Goal: Task Accomplishment & Management: Complete application form

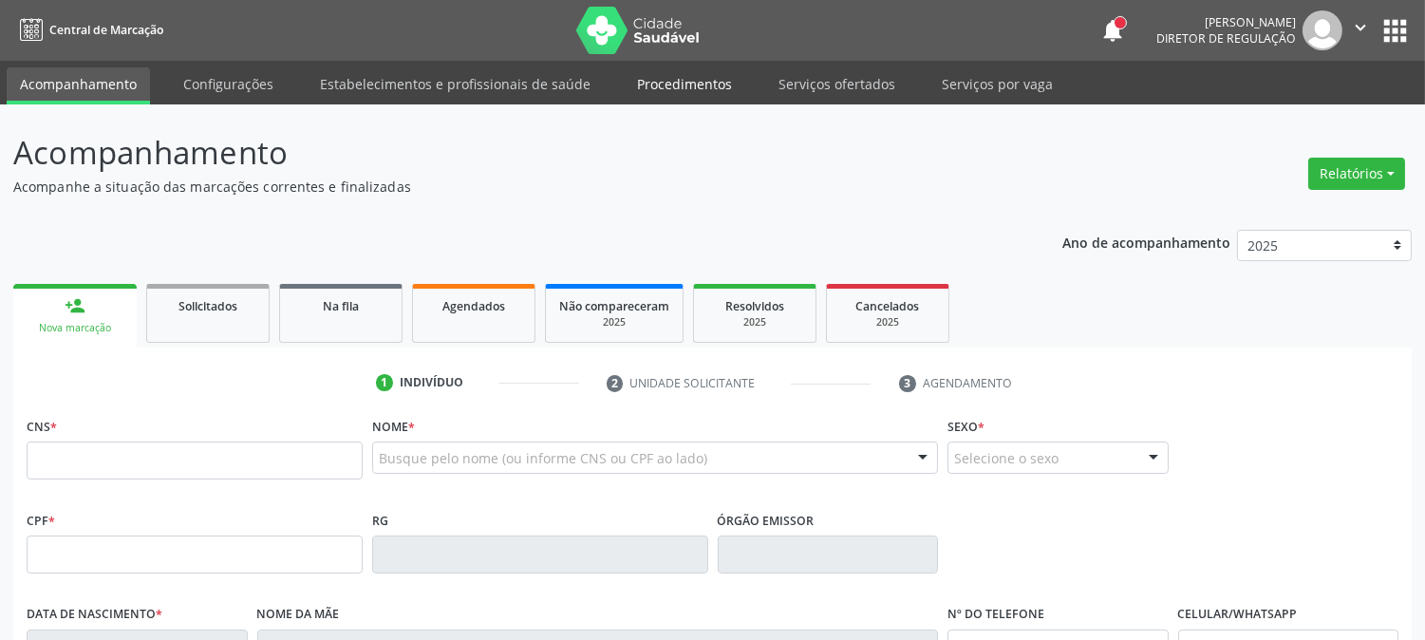
click at [693, 85] on link "Procedimentos" at bounding box center [685, 83] width 122 height 33
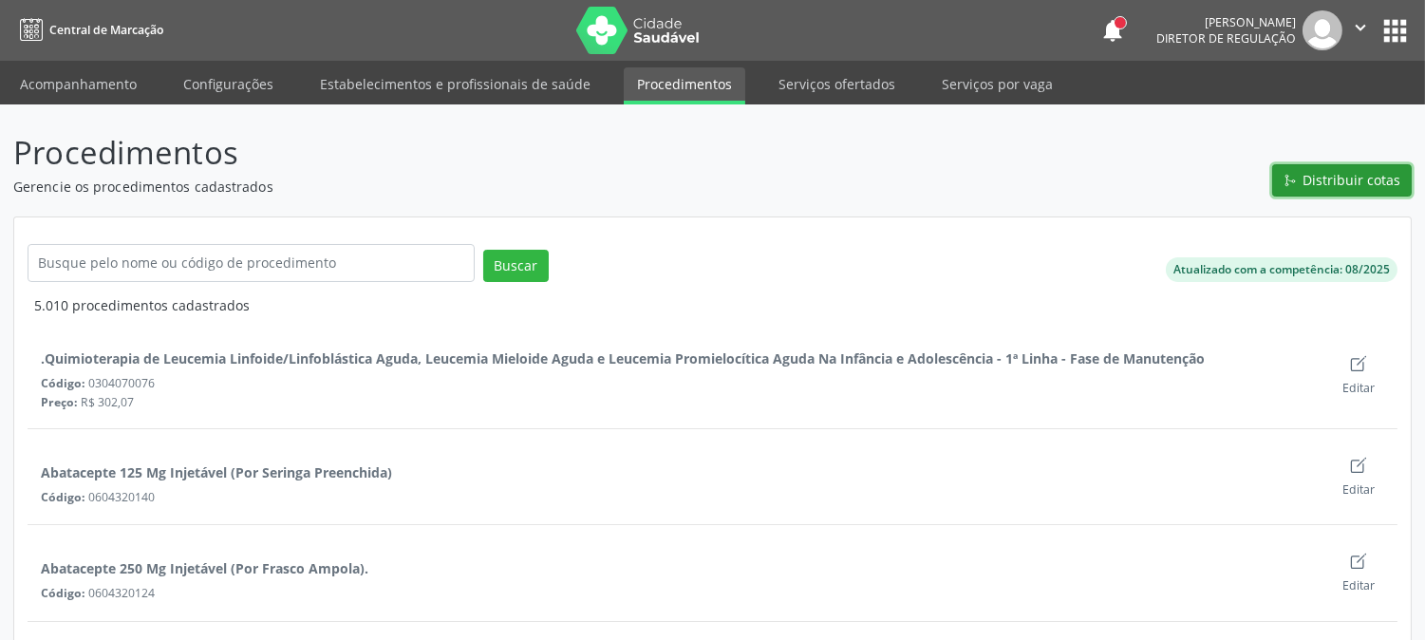
click at [1334, 180] on span "Distribuir cotas" at bounding box center [1353, 180] width 98 height 20
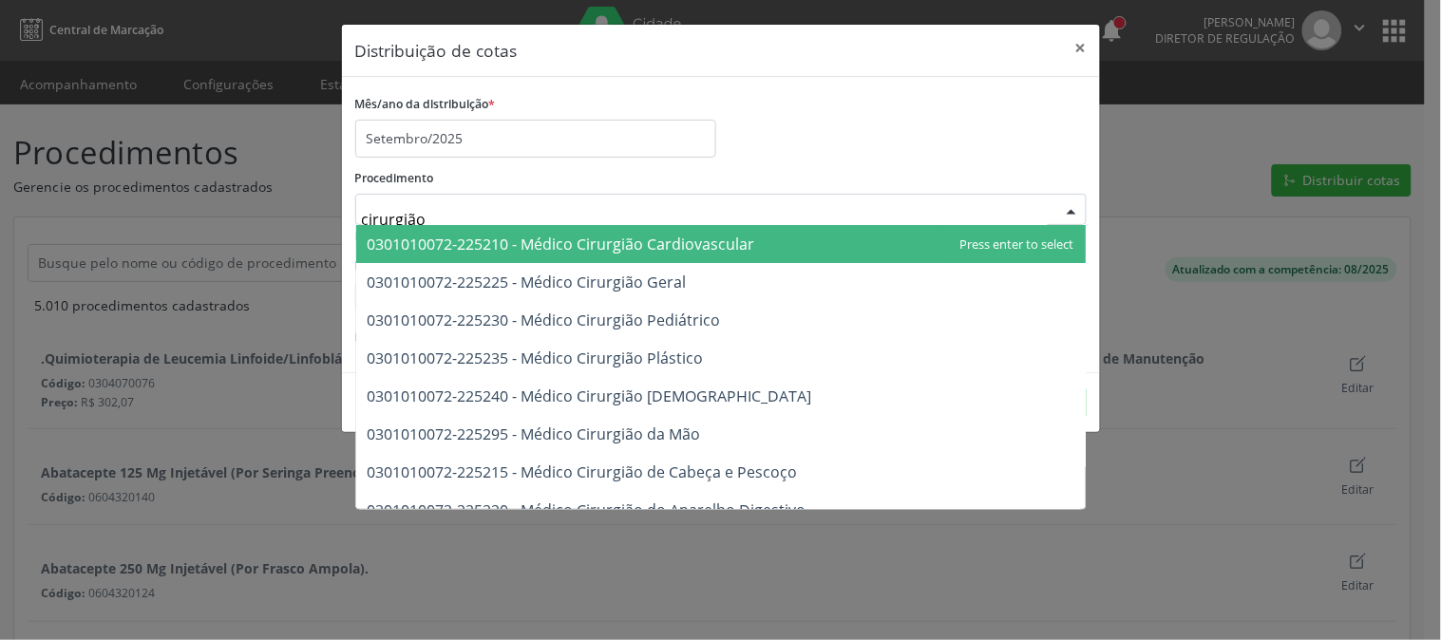
type input "cirurgião g"
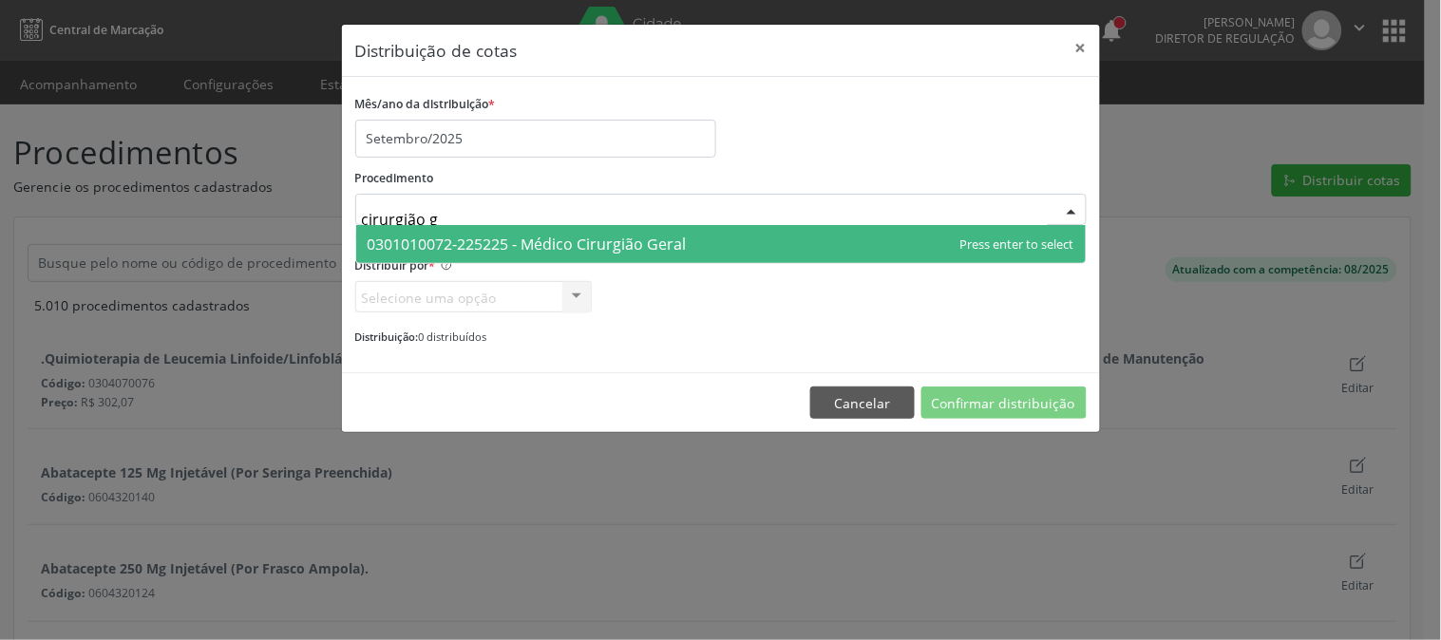
click at [590, 243] on span "0301010072-225225 - Médico Cirurgião Geral" at bounding box center [527, 244] width 319 height 21
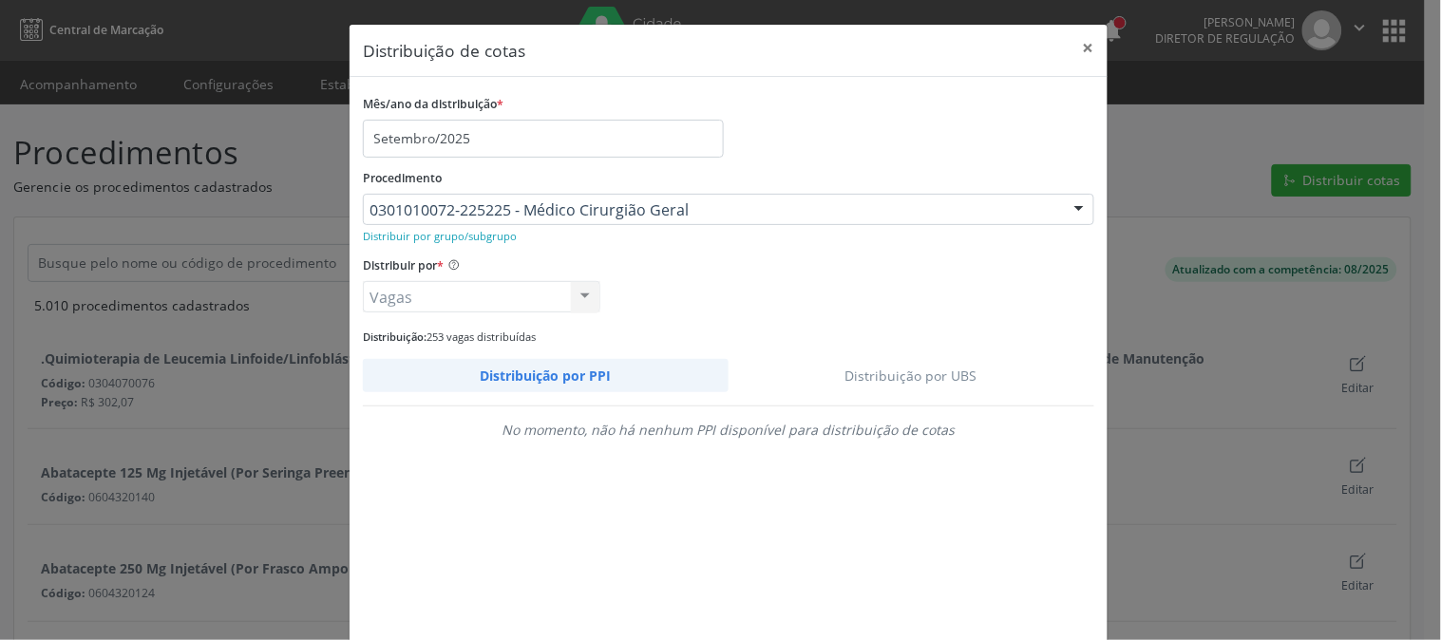
click at [950, 371] on link "Distribuição por UBS" at bounding box center [911, 375] width 367 height 33
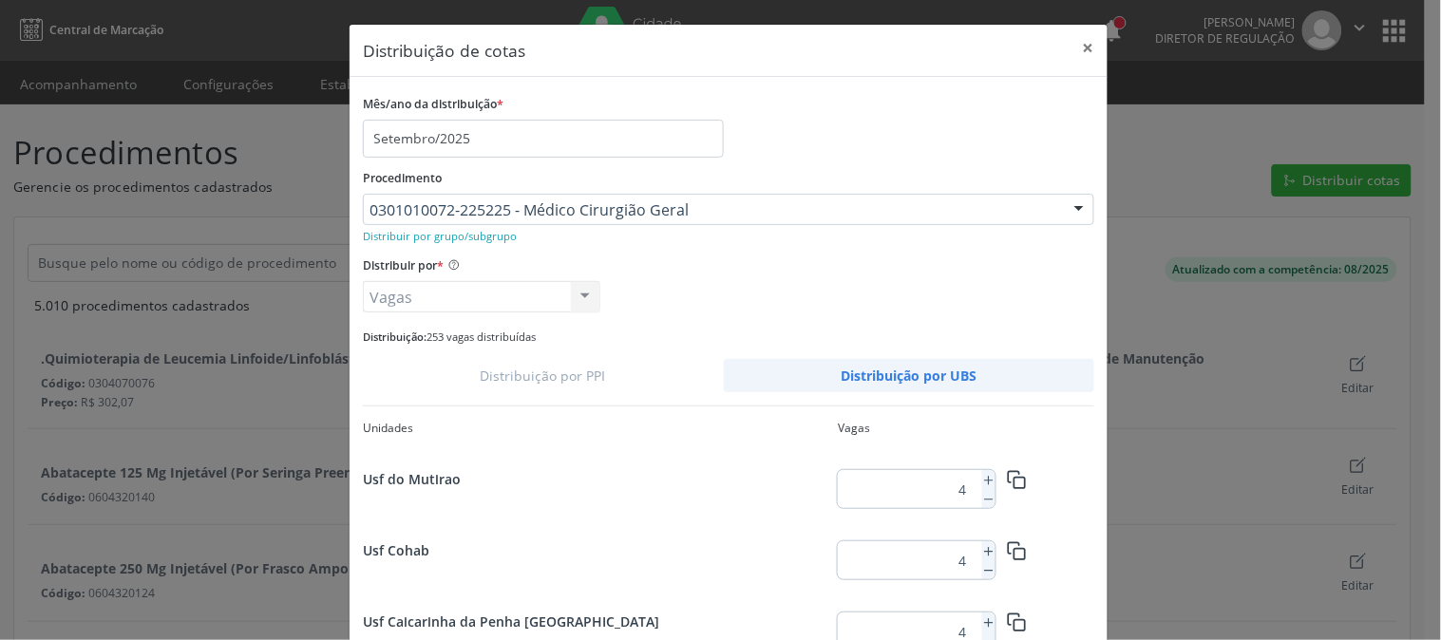
scroll to position [340, 0]
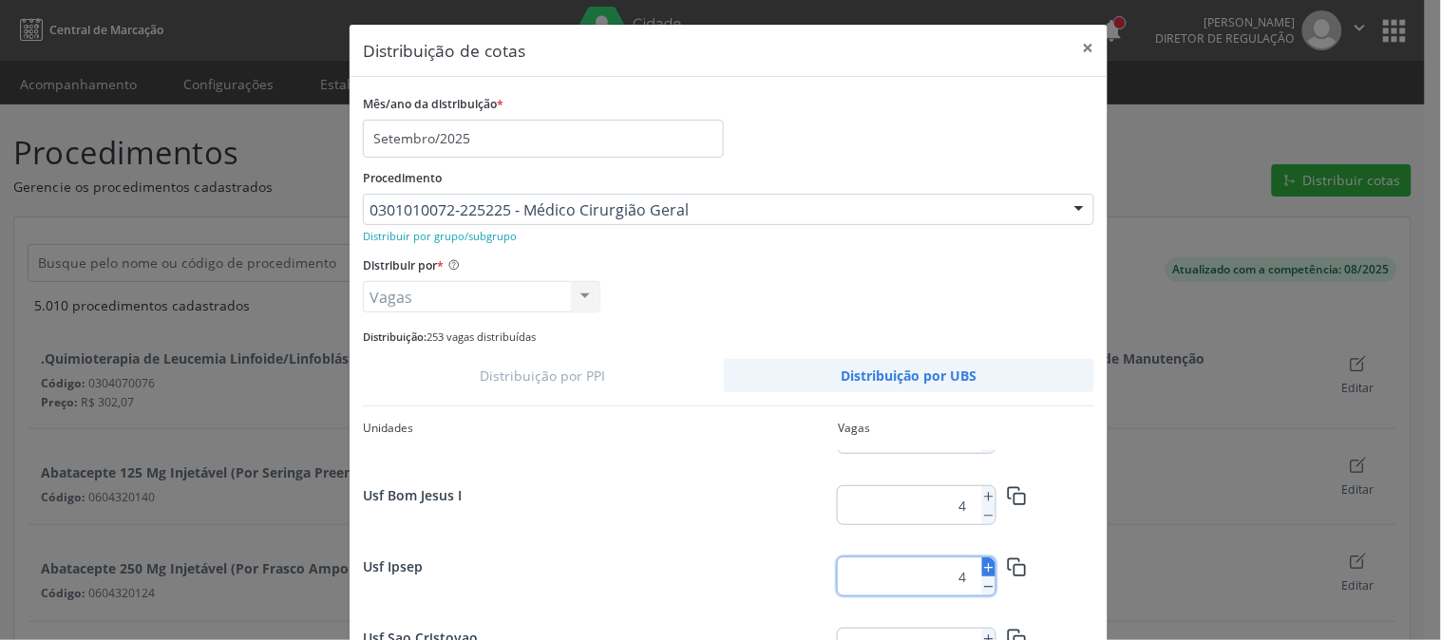
click at [983, 564] on icon at bounding box center [988, 567] width 13 height 13
type input "5"
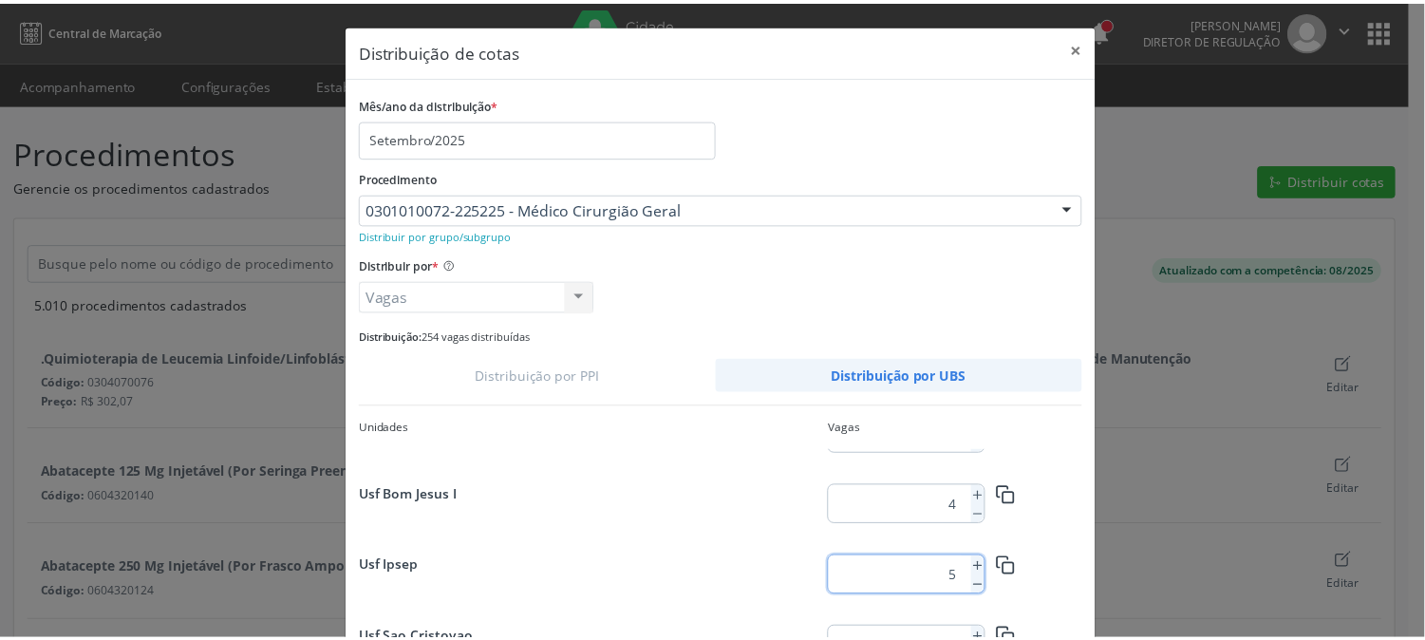
scroll to position [138, 0]
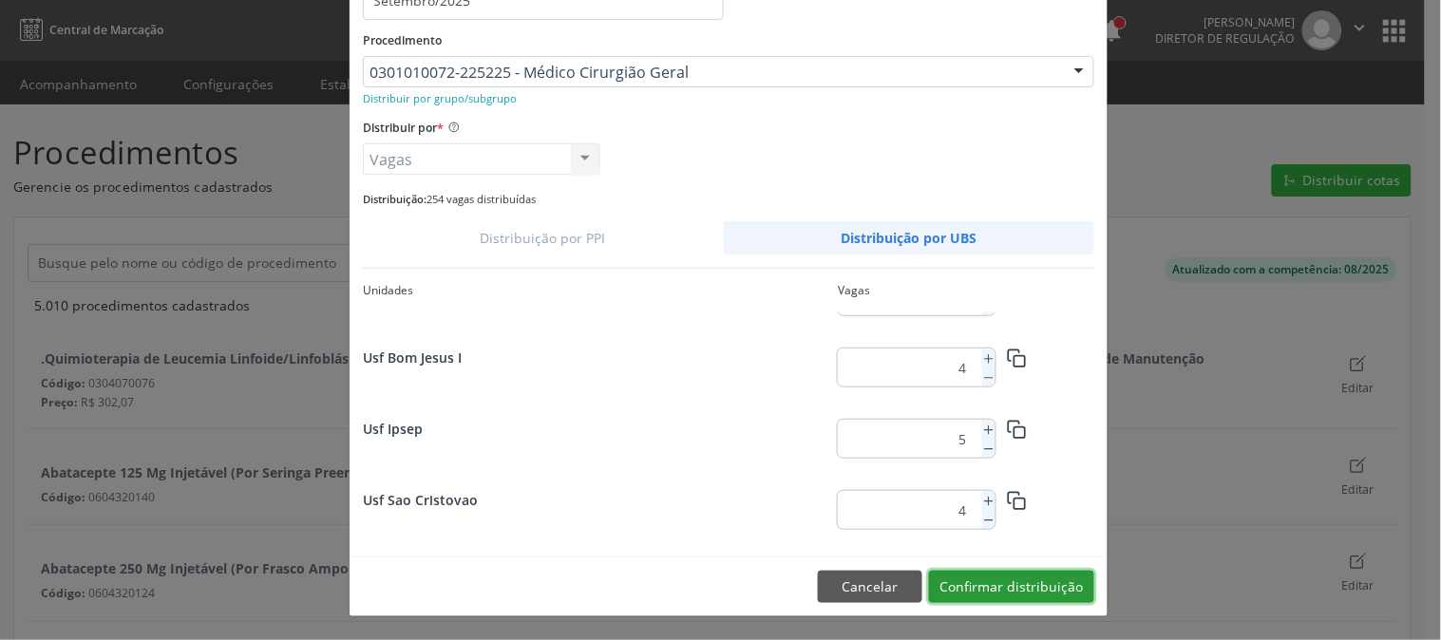
click at [1041, 581] on button "Confirmar distribuição" at bounding box center [1011, 587] width 165 height 32
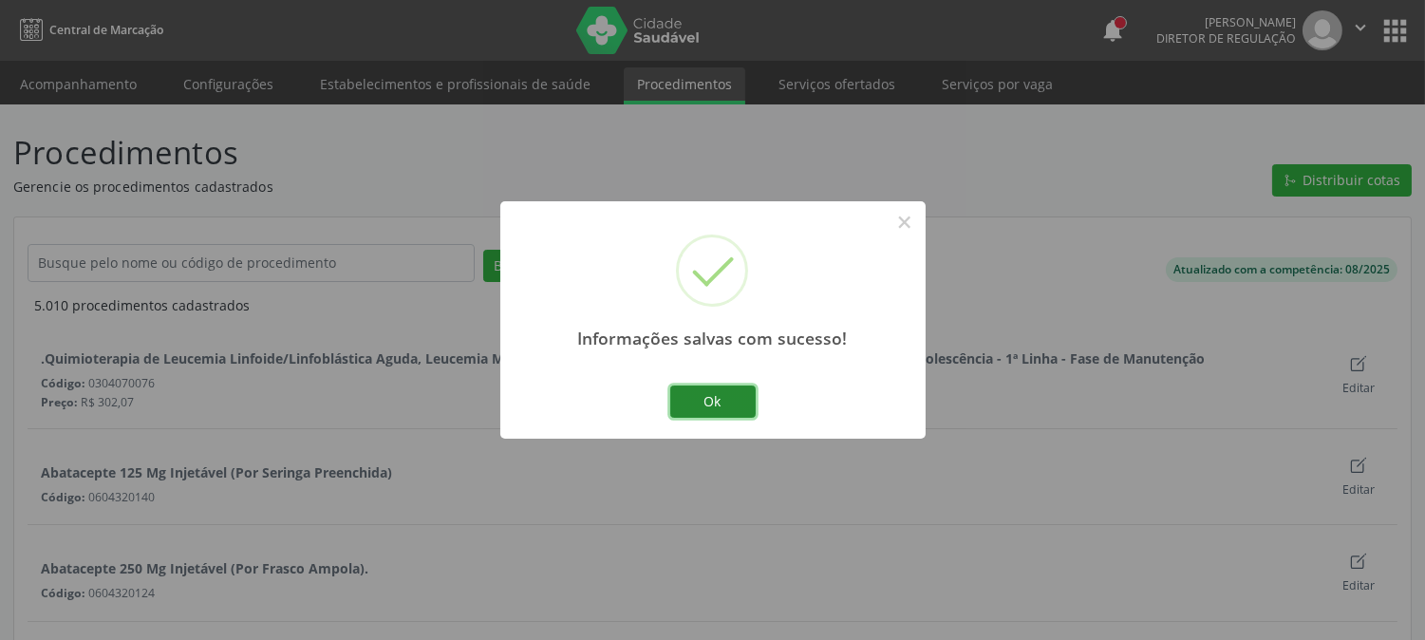
click at [716, 401] on button "Ok" at bounding box center [712, 402] width 85 height 32
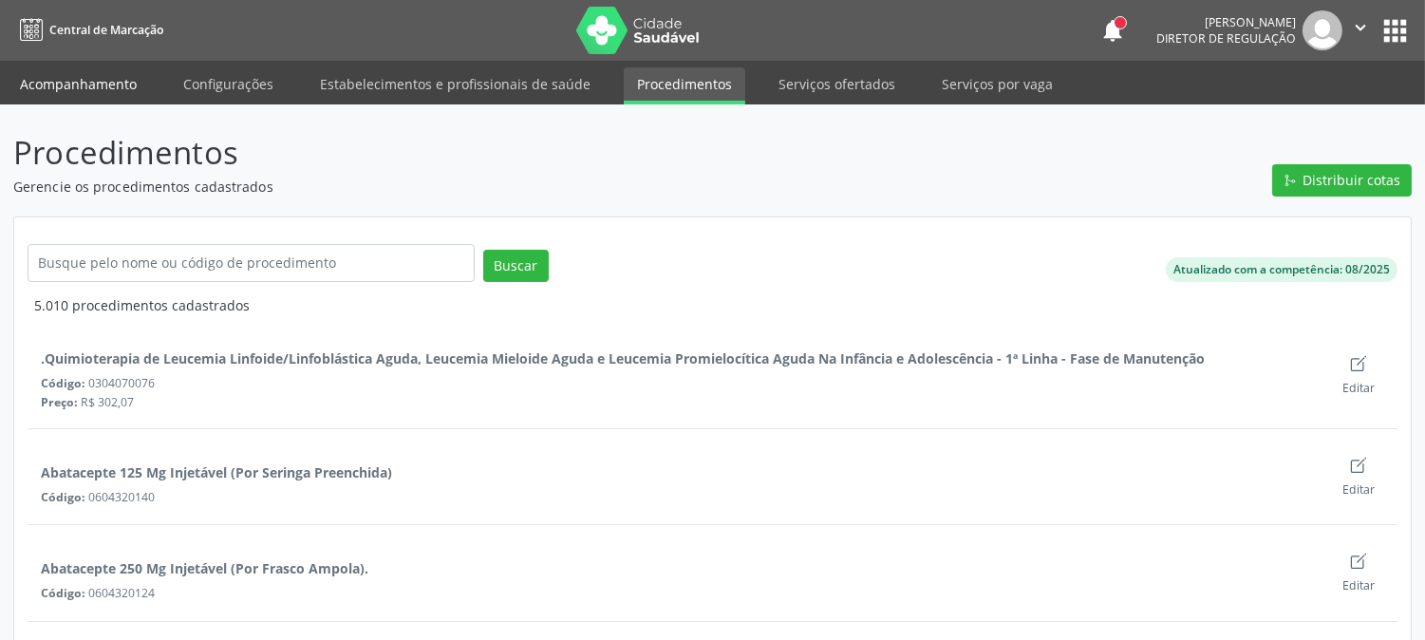
click at [108, 81] on link "Acompanhamento" at bounding box center [78, 83] width 143 height 33
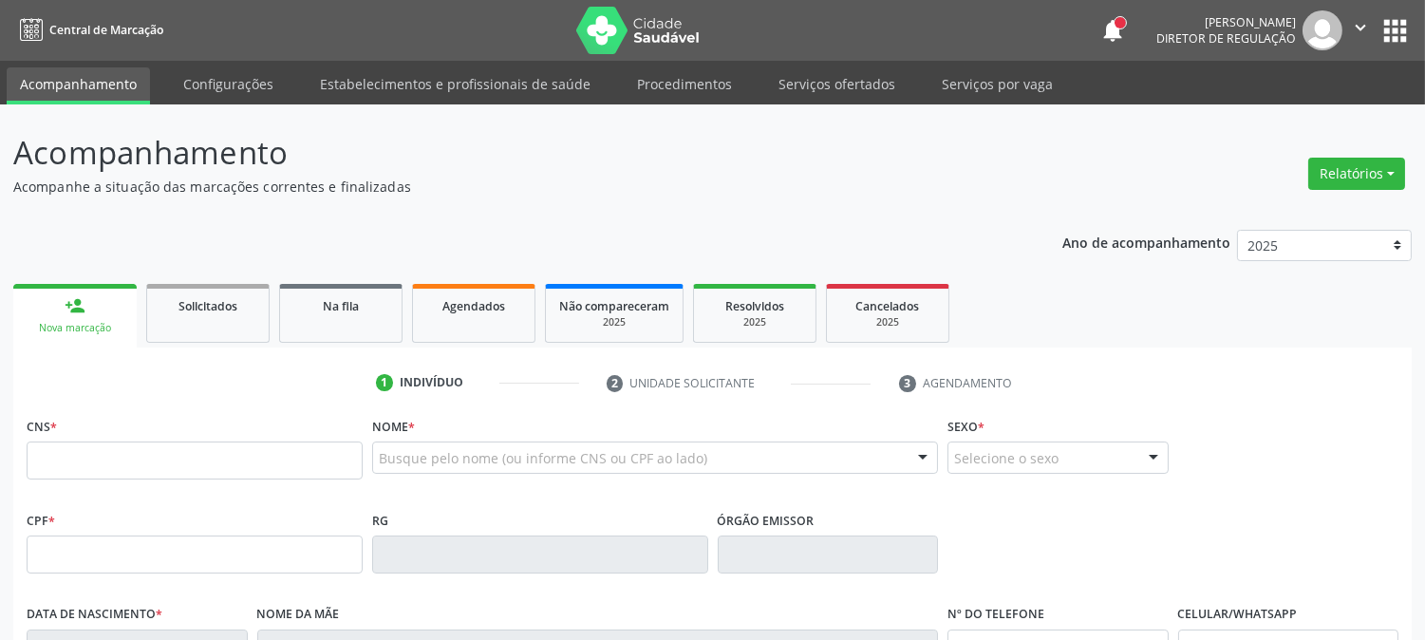
scroll to position [105, 0]
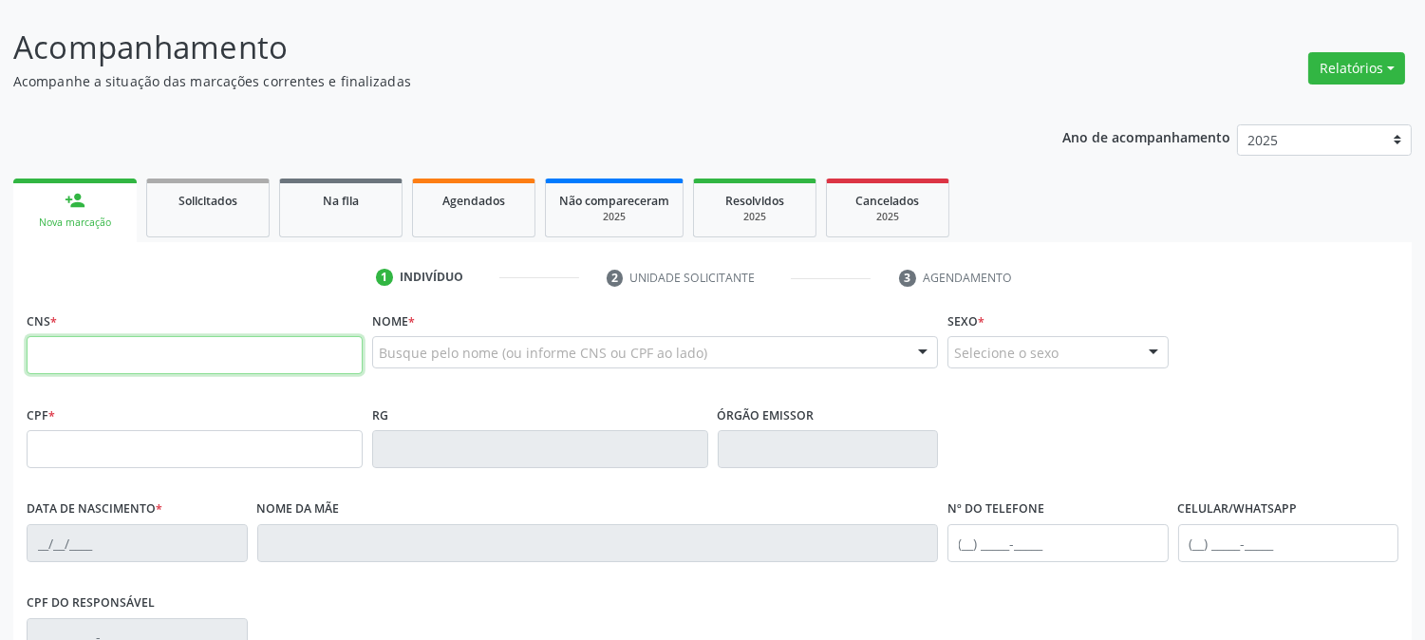
click at [241, 355] on input "text" at bounding box center [195, 355] width 336 height 38
type input "700 5009 3180 9053"
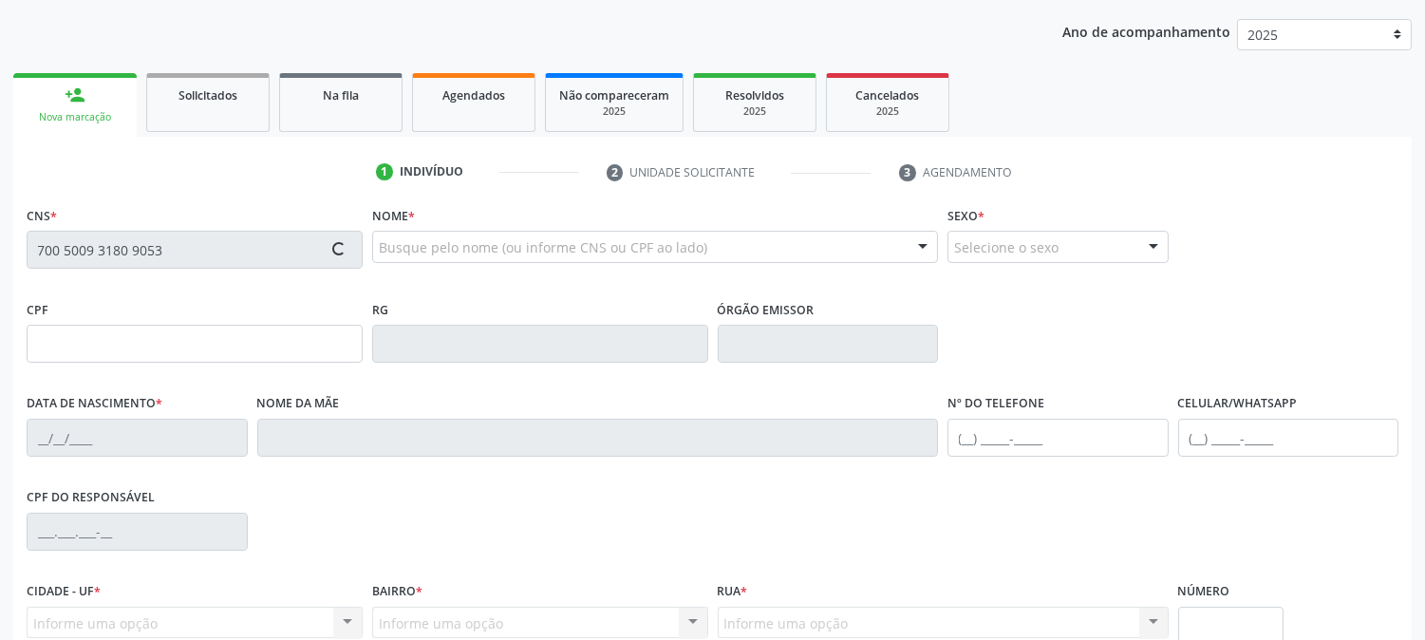
scroll to position [316, 0]
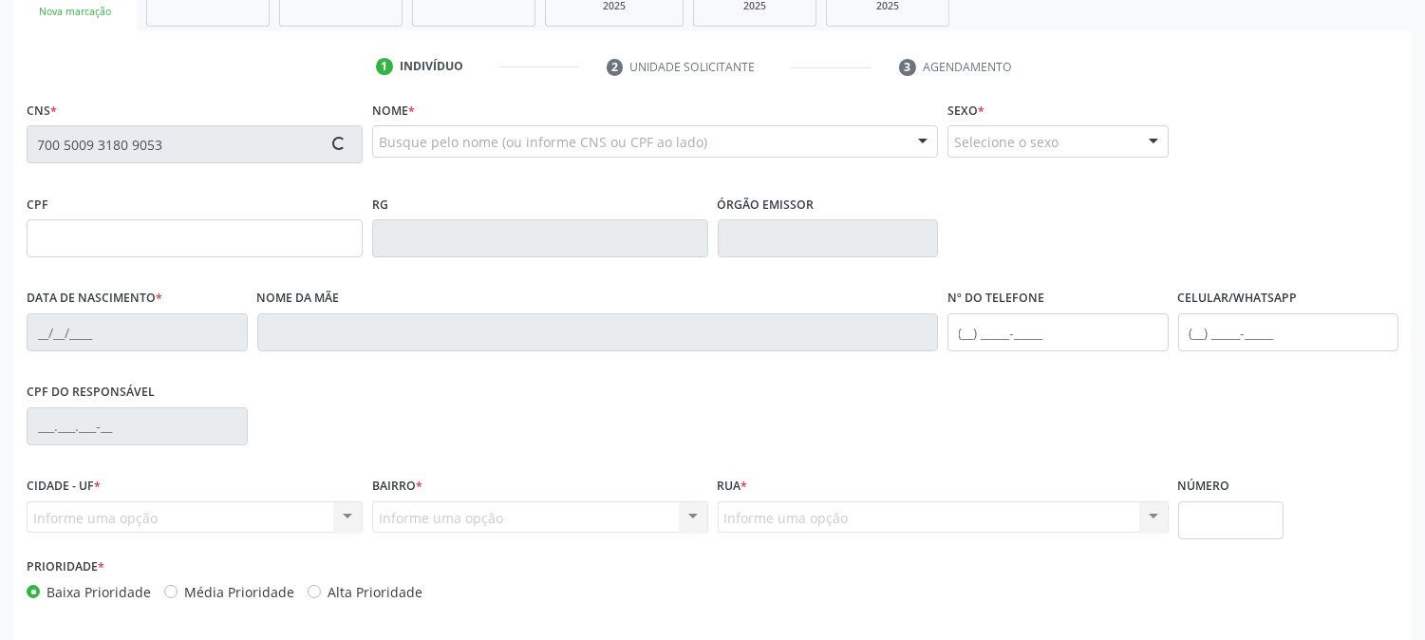
type input "119.737.704-23"
type input "22/03/1999"
type input "Ivaneide Jose de Franca Silva"
type input "(87) 8808-7447"
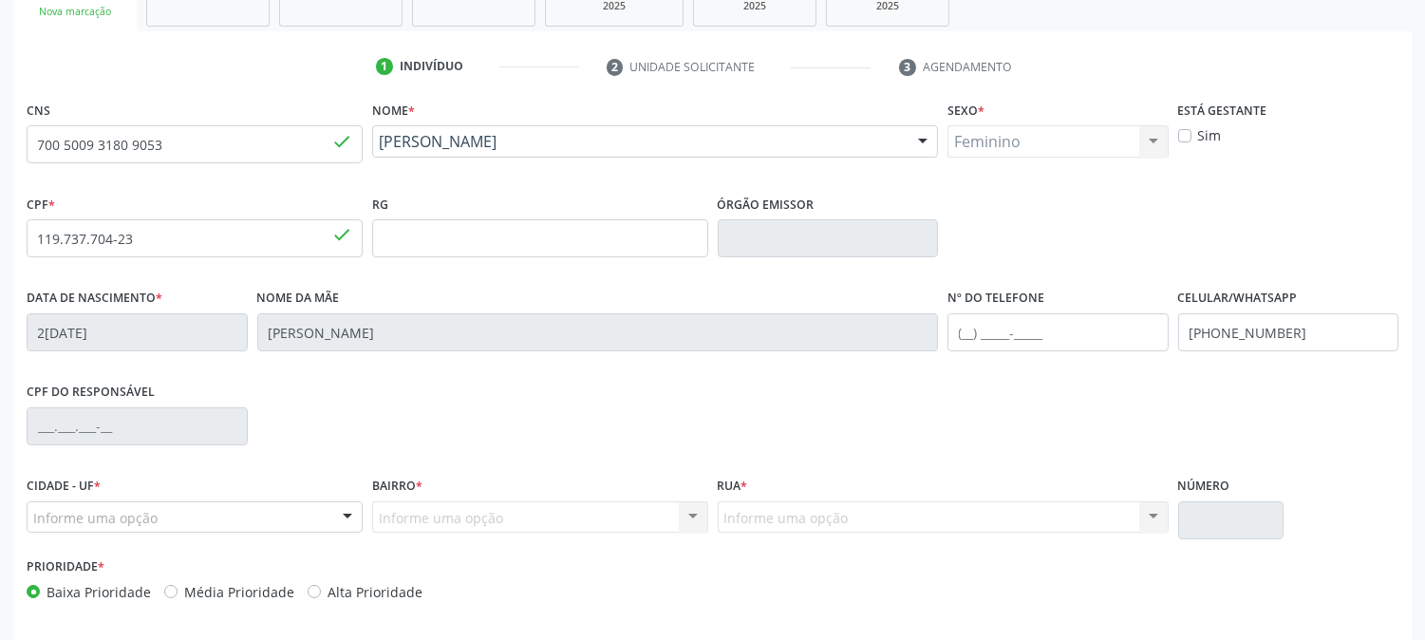
scroll to position [387, 0]
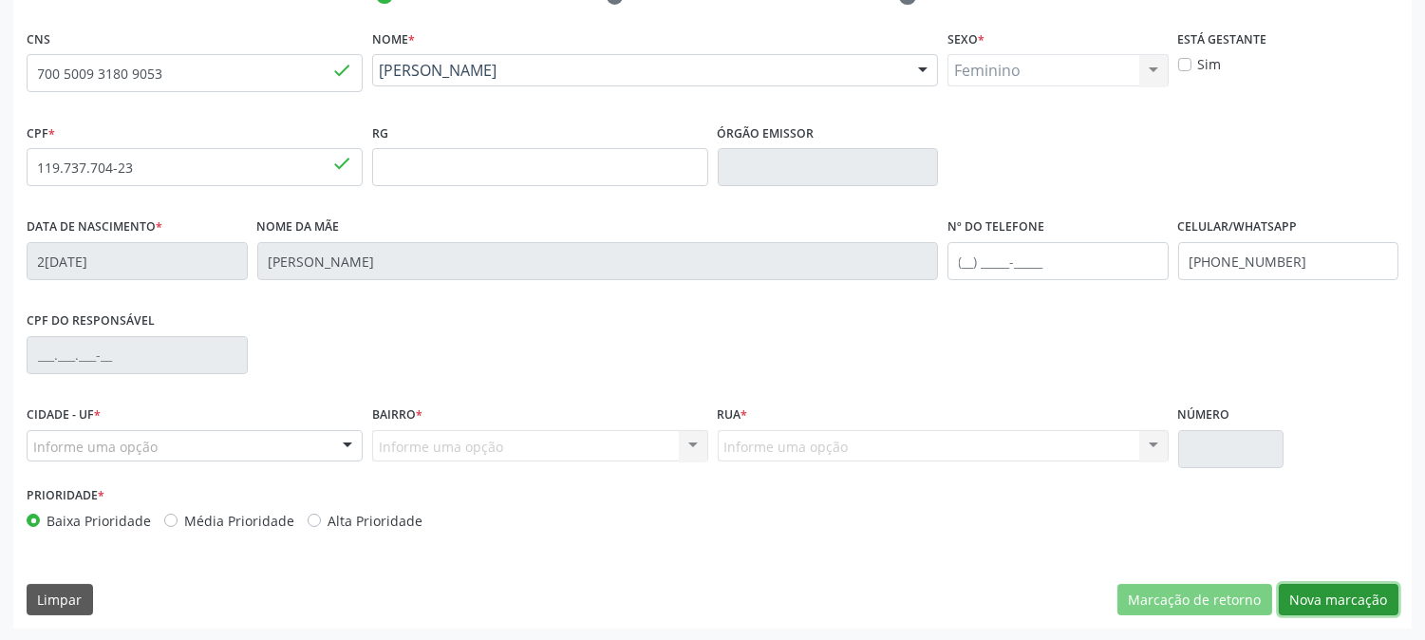
click at [1310, 591] on button "Nova marcação" at bounding box center [1339, 600] width 120 height 32
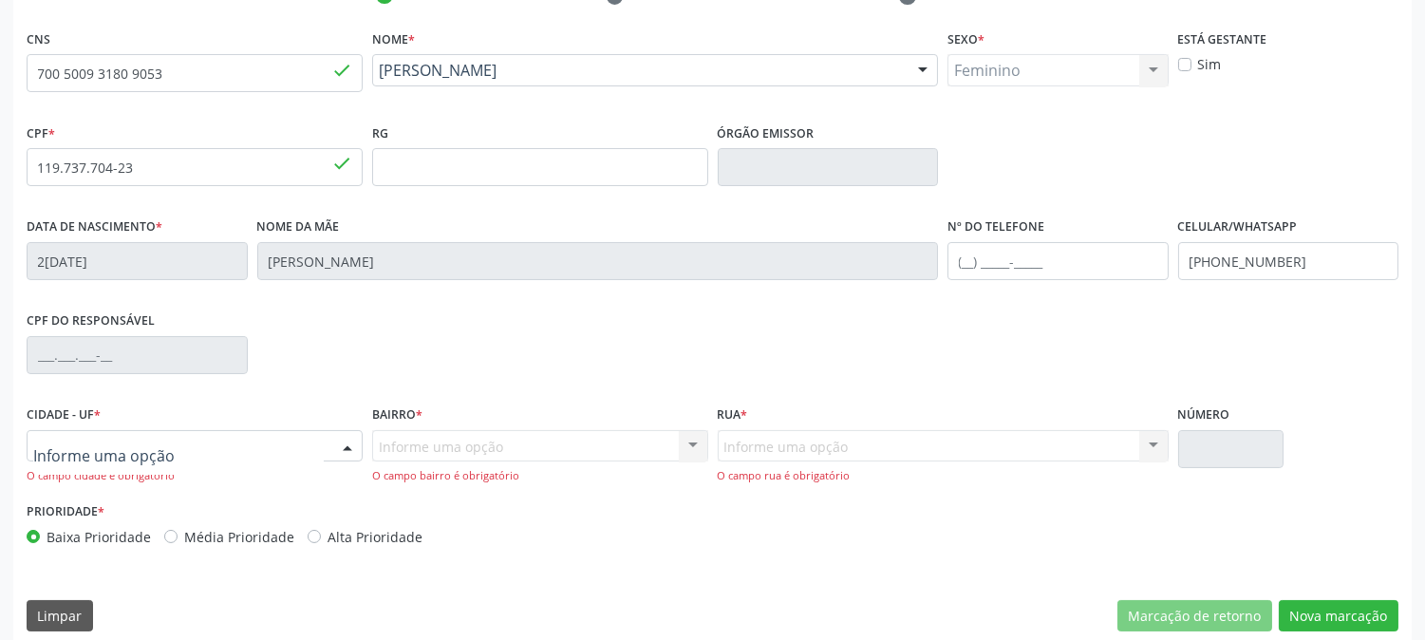
click at [210, 449] on div at bounding box center [195, 446] width 336 height 32
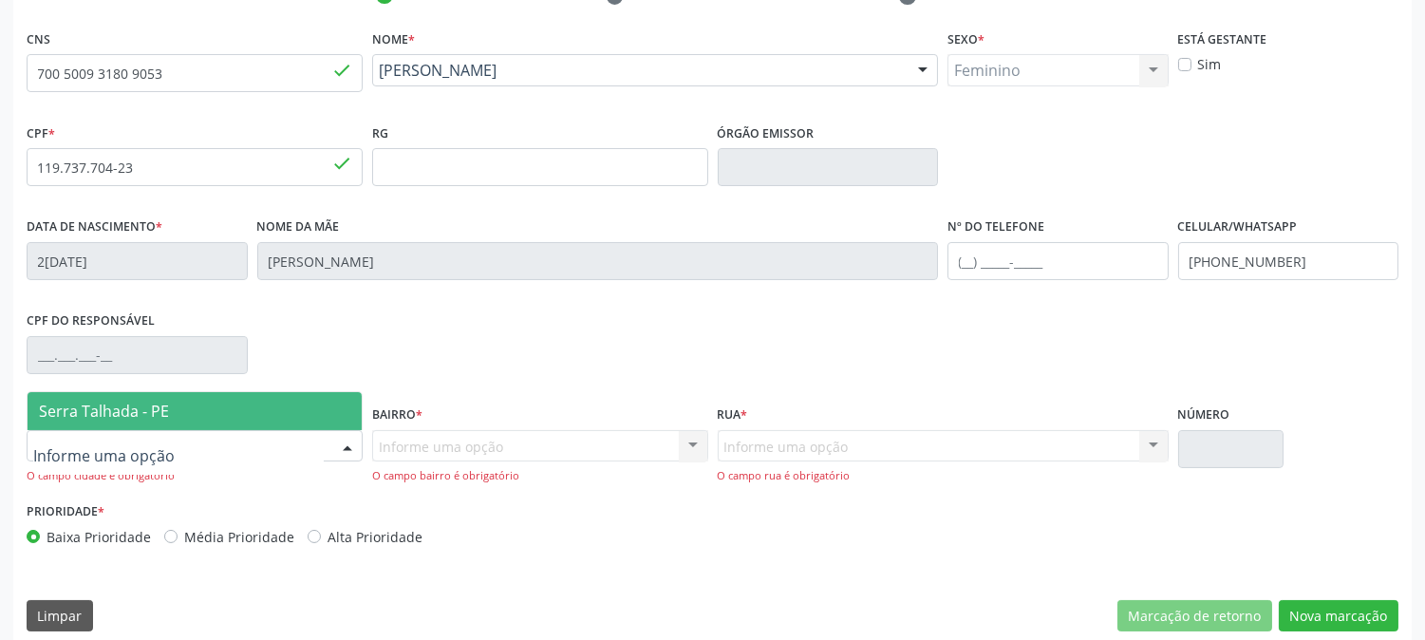
click at [195, 408] on span "Serra Talhada - PE" at bounding box center [195, 411] width 334 height 38
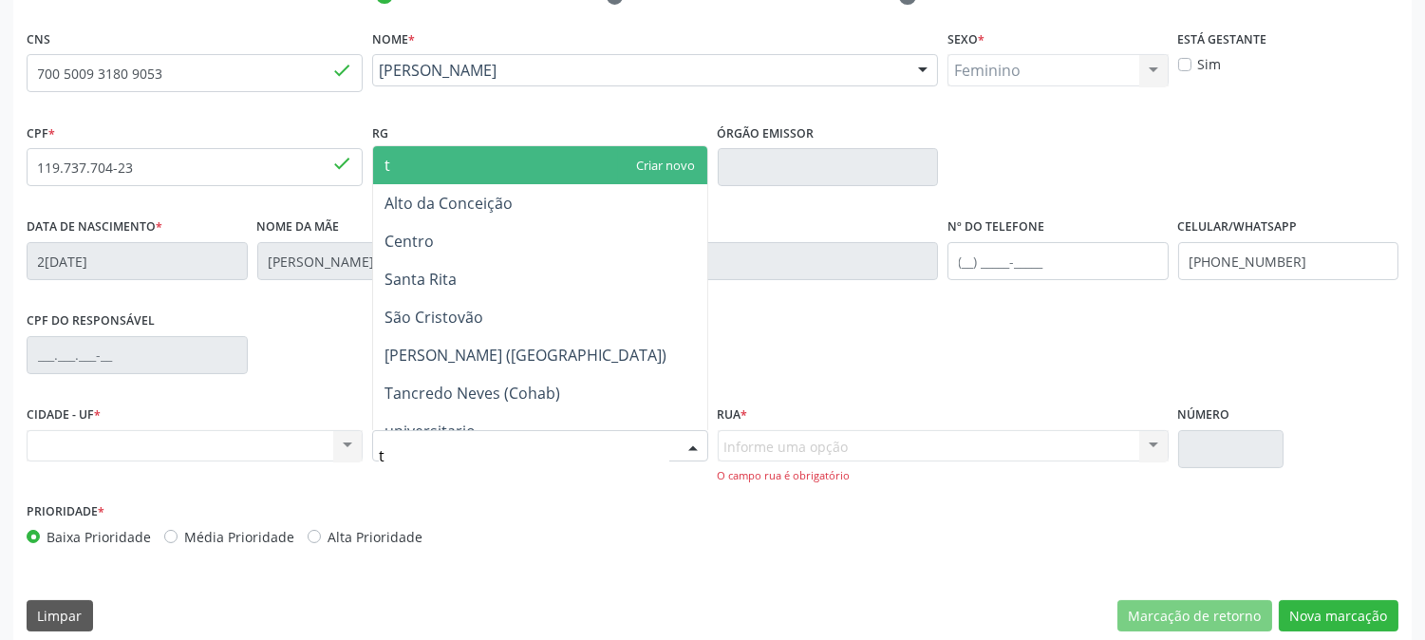
type input "ta"
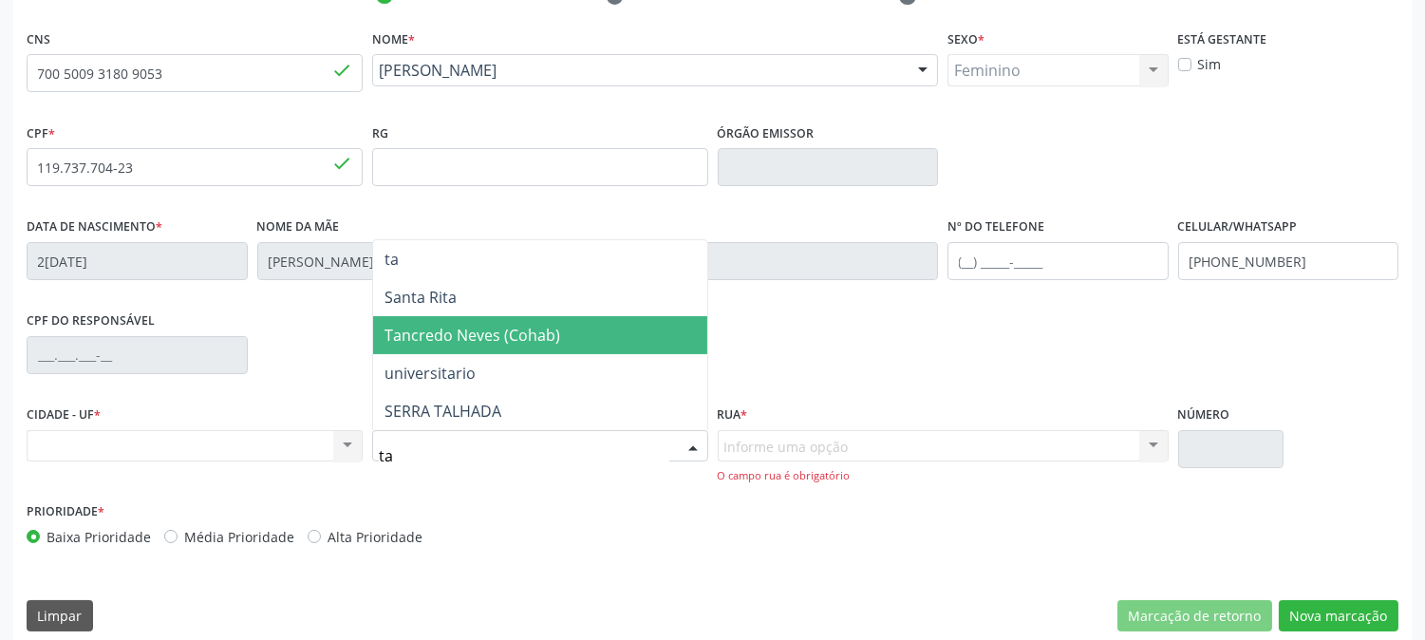
click at [492, 339] on span "Tancredo Neves (Cohab)" at bounding box center [473, 335] width 176 height 21
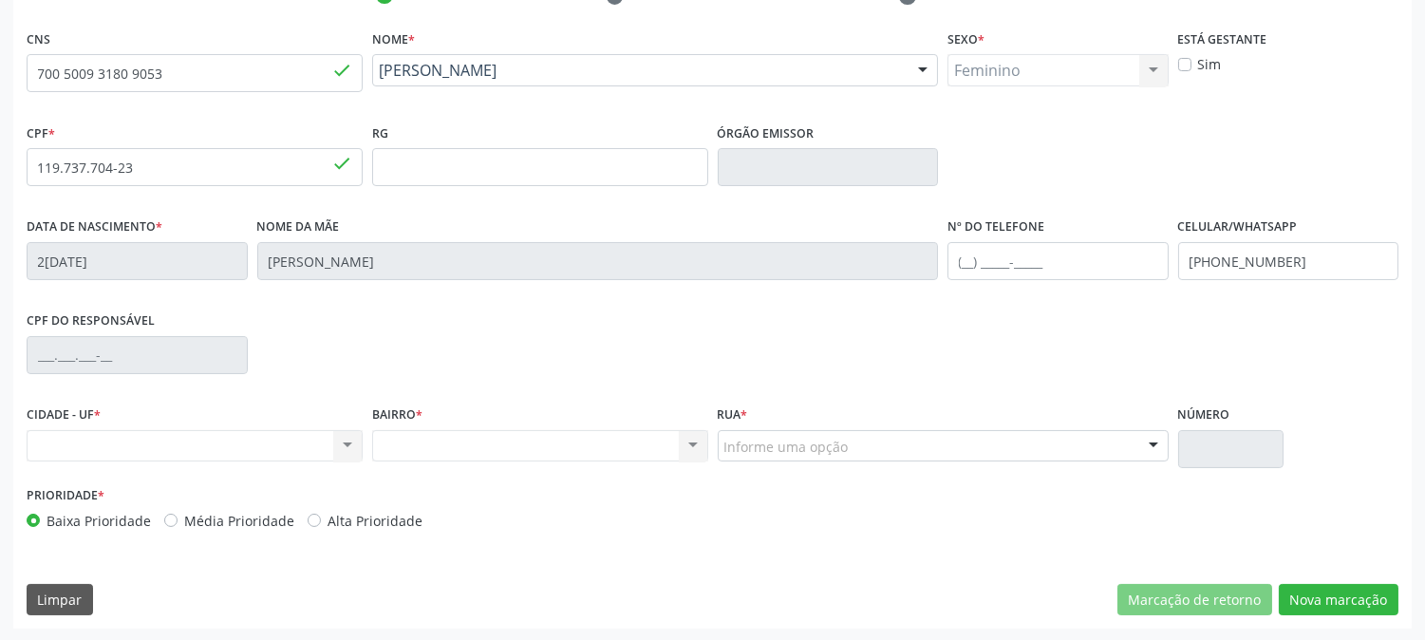
click at [850, 447] on div "Informe uma opção" at bounding box center [943, 446] width 451 height 32
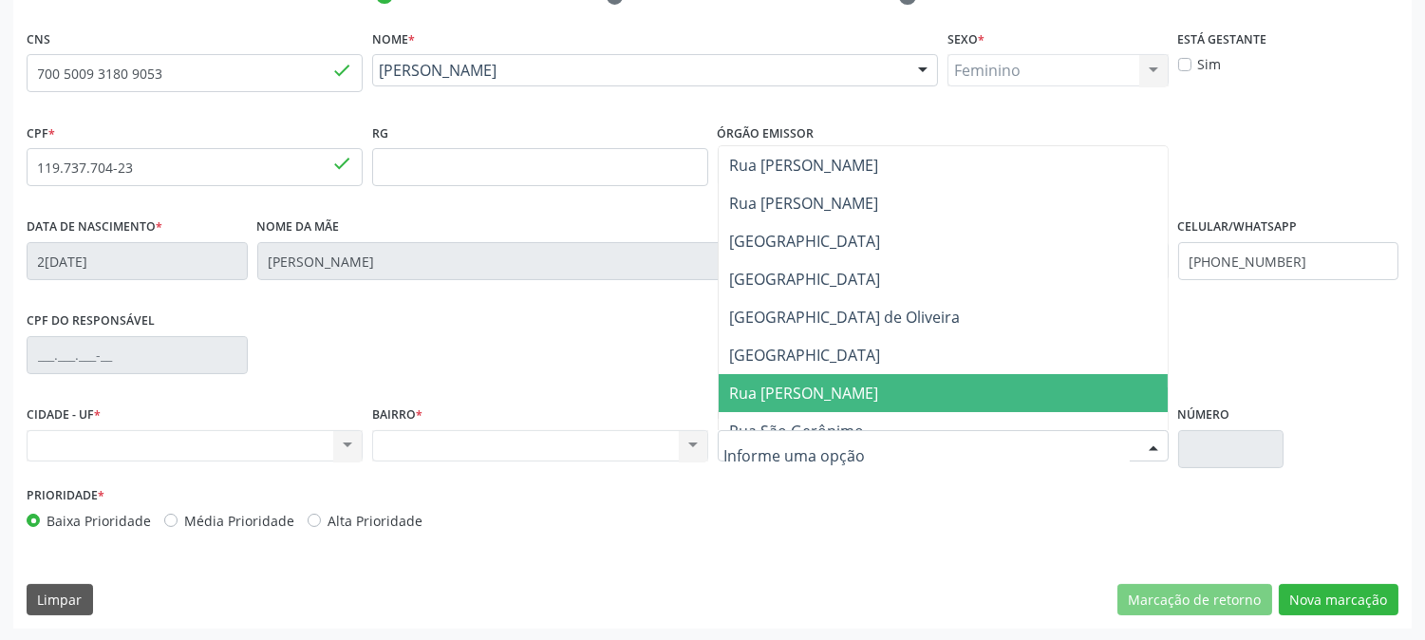
click at [868, 403] on span "Rua Alfredo Domingos" at bounding box center [943, 393] width 449 height 38
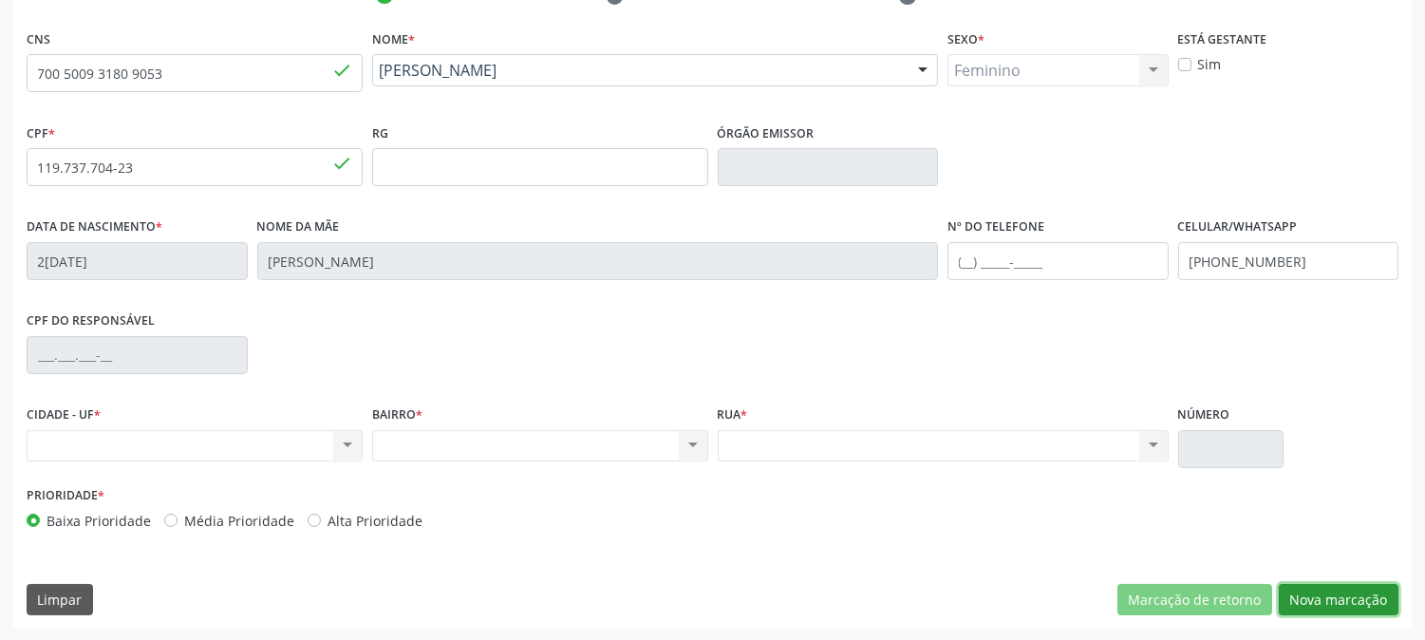
click at [1303, 605] on button "Nova marcação" at bounding box center [1339, 600] width 120 height 32
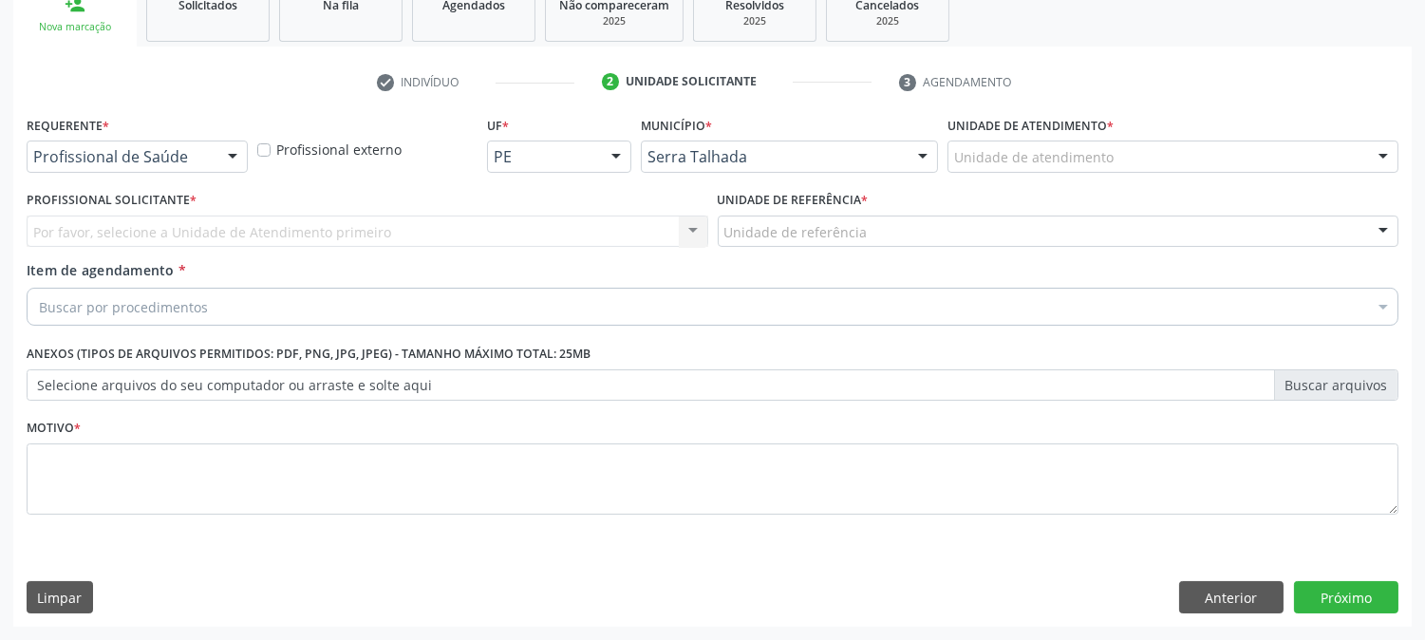
scroll to position [300, 0]
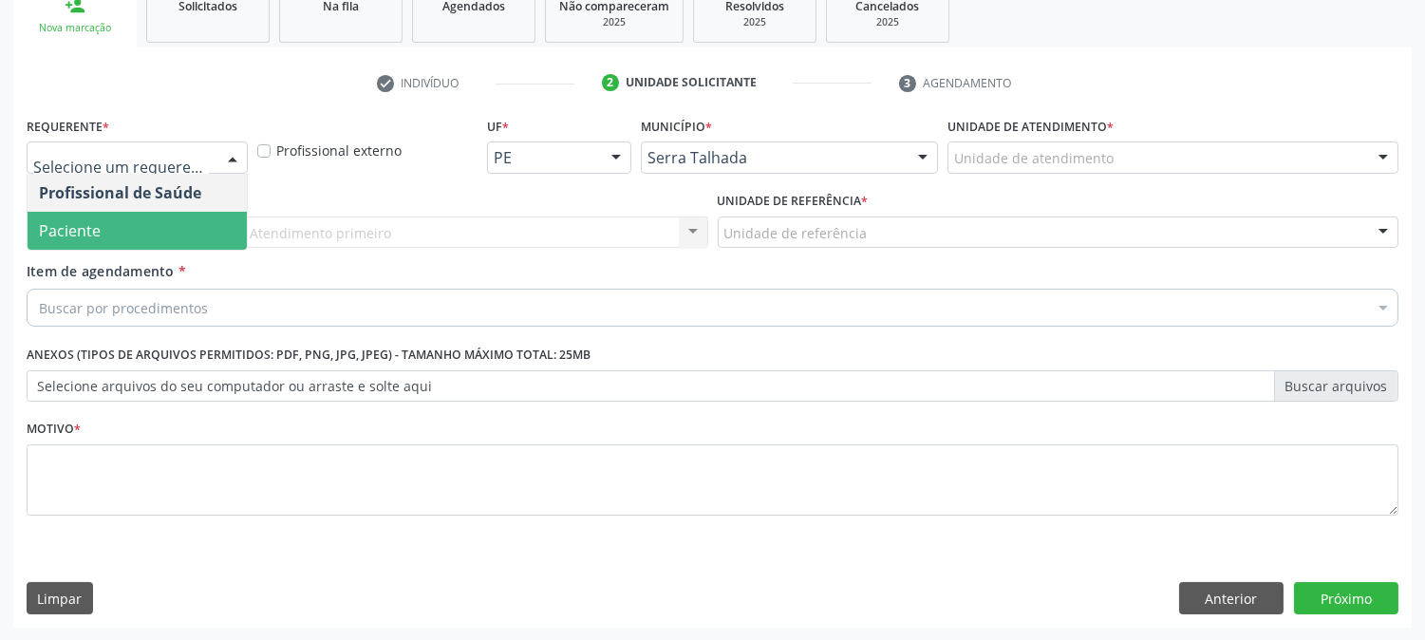
click at [168, 224] on span "Paciente" at bounding box center [137, 231] width 219 height 38
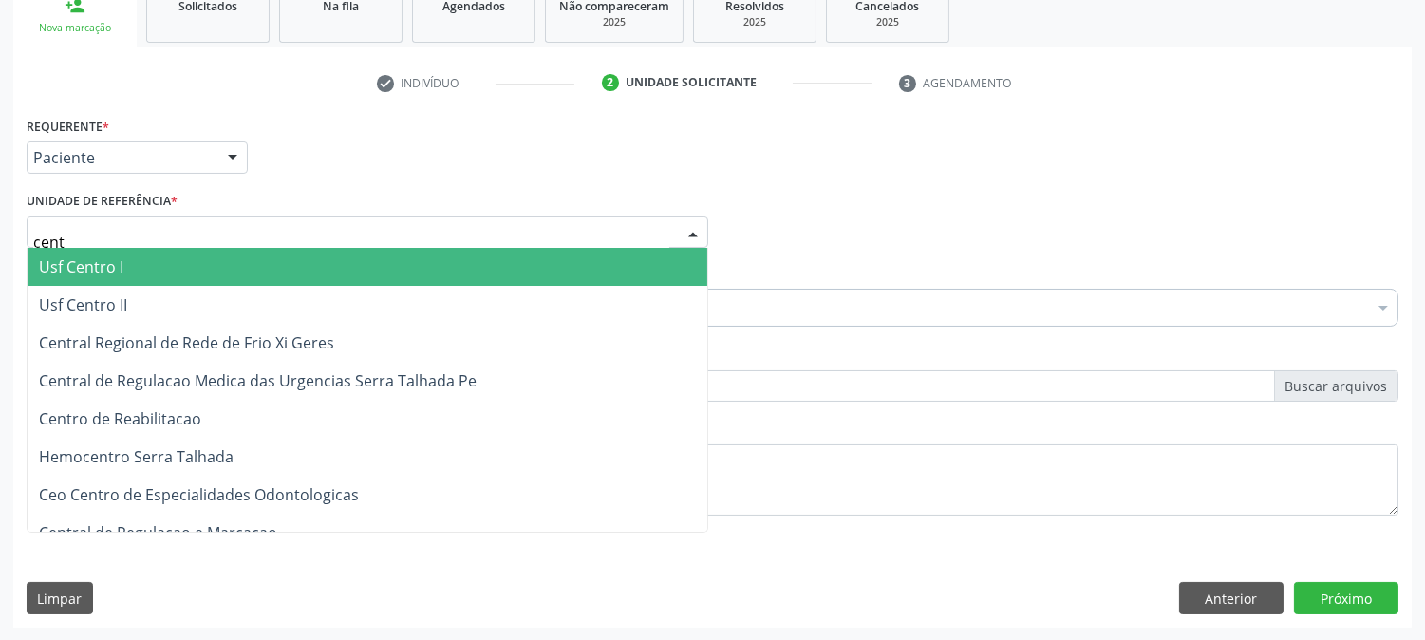
type input "centr"
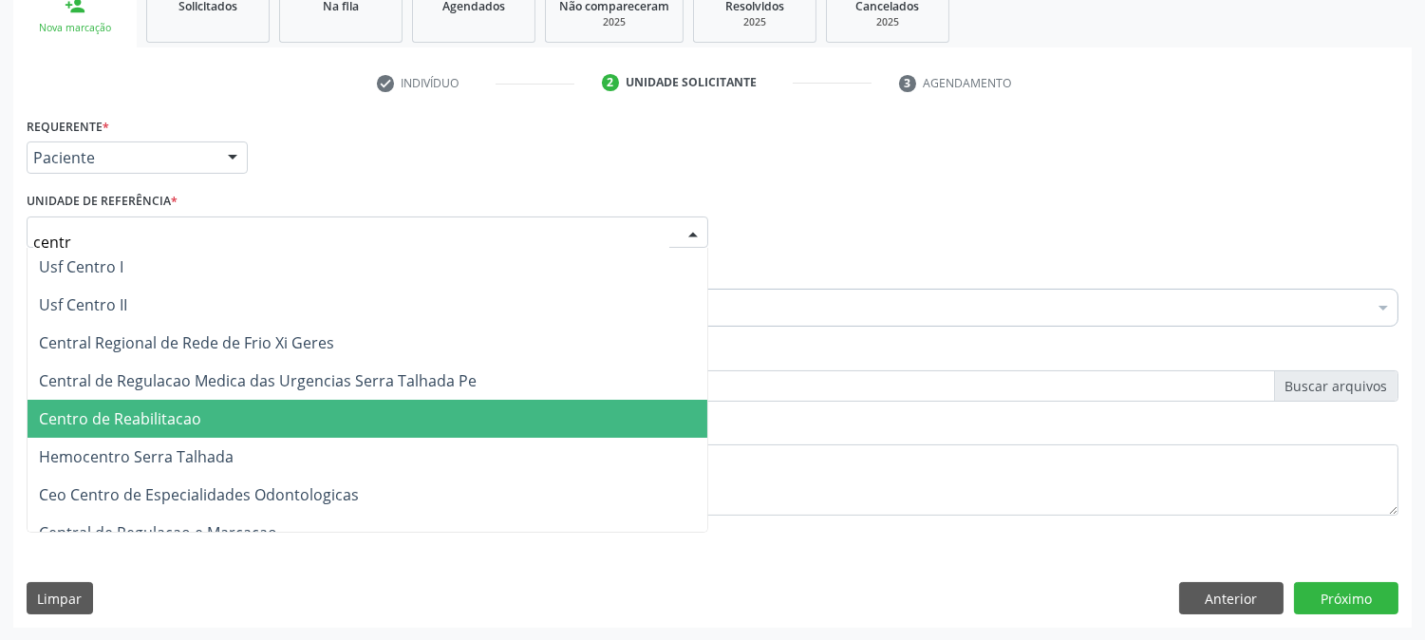
click at [161, 412] on span "Centro de Reabilitacao" at bounding box center [120, 418] width 162 height 21
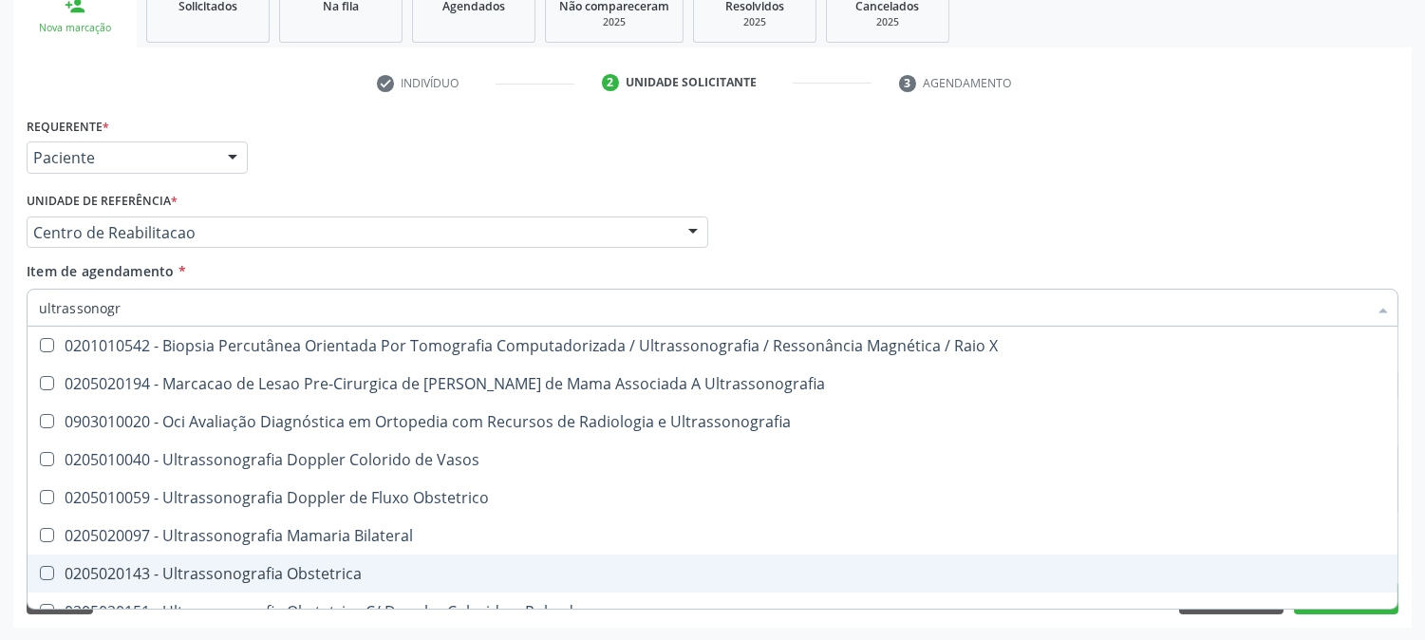
type input "ultrassonogr"
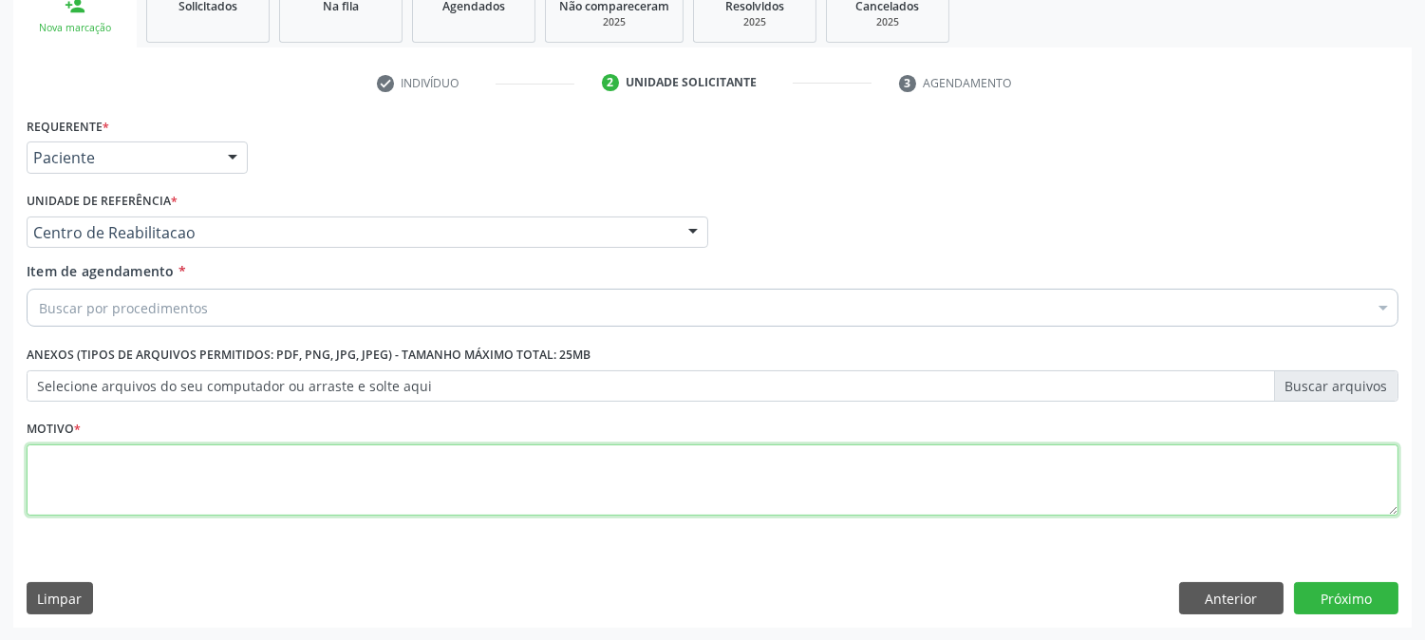
click at [85, 494] on textarea at bounding box center [713, 480] width 1372 height 72
type textarea "."
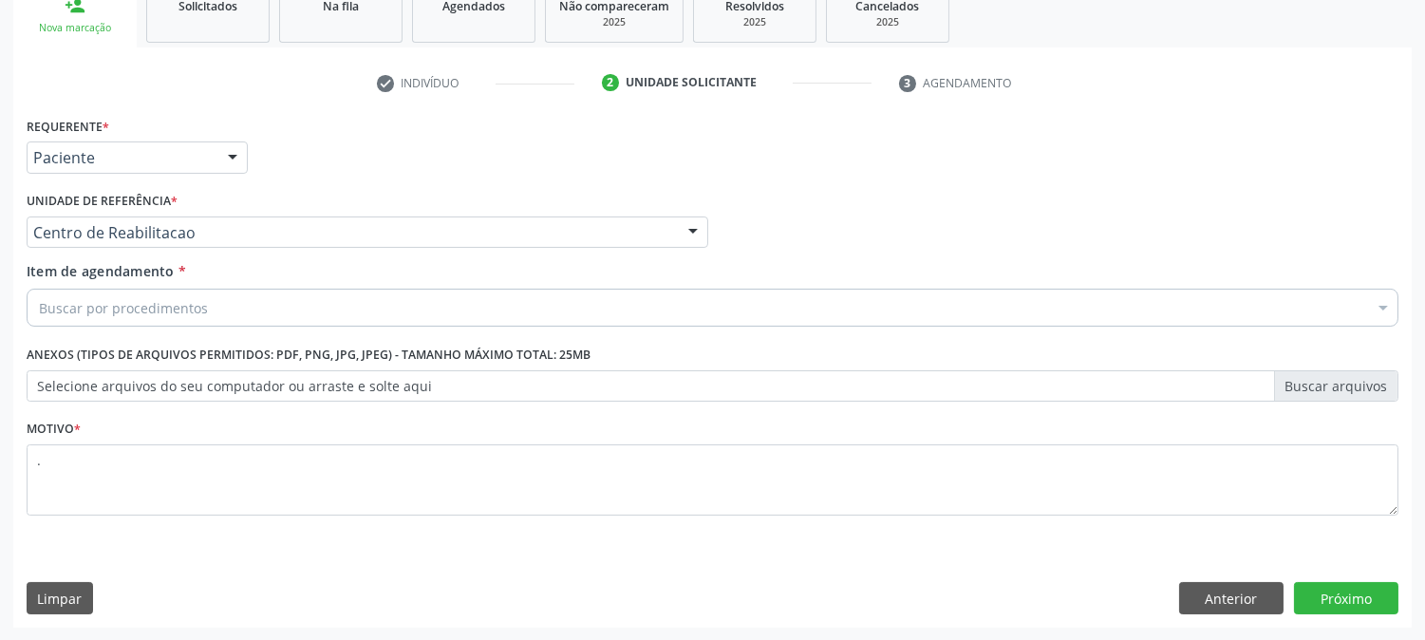
click at [261, 300] on div "Buscar por procedimentos" at bounding box center [713, 308] width 1372 height 38
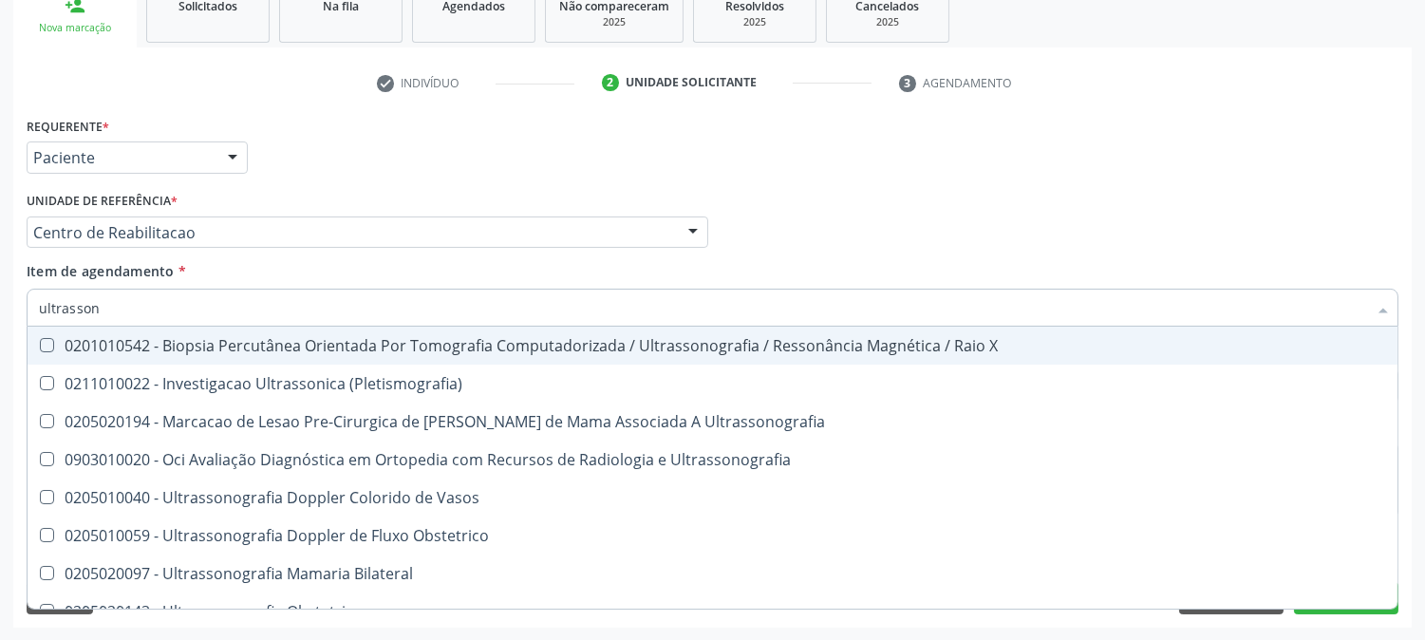
type input "ultrassono"
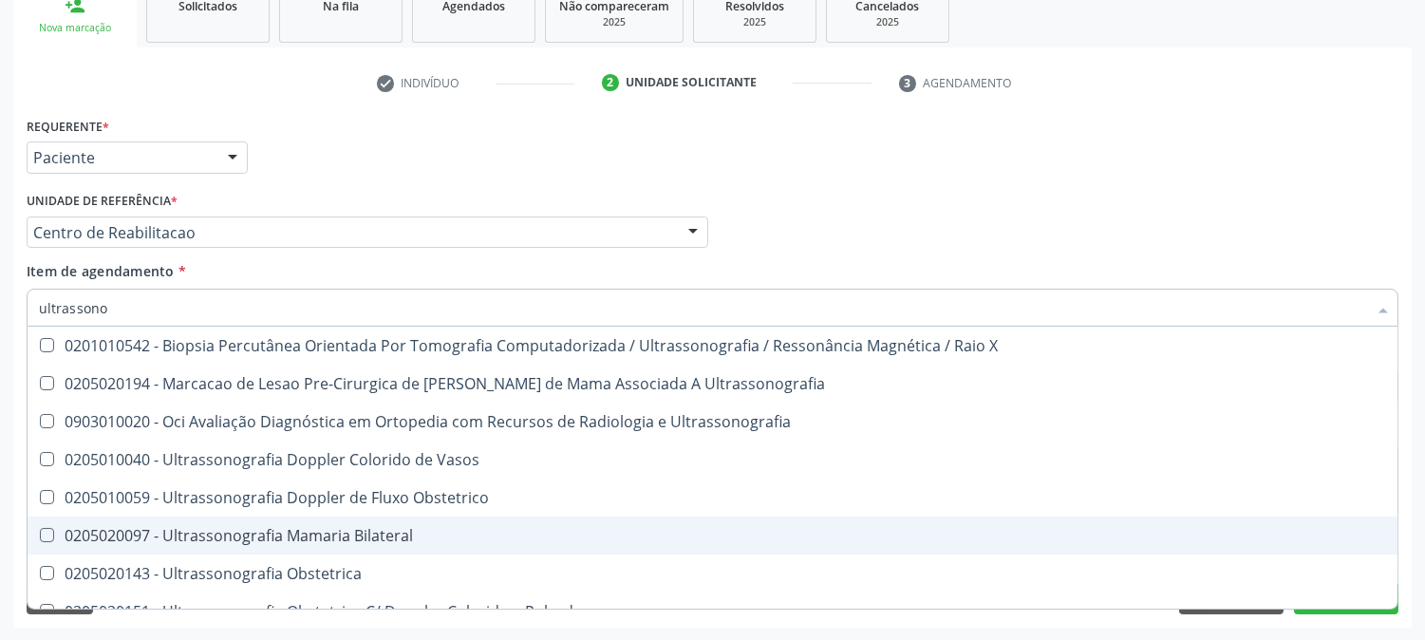
scroll to position [105, 0]
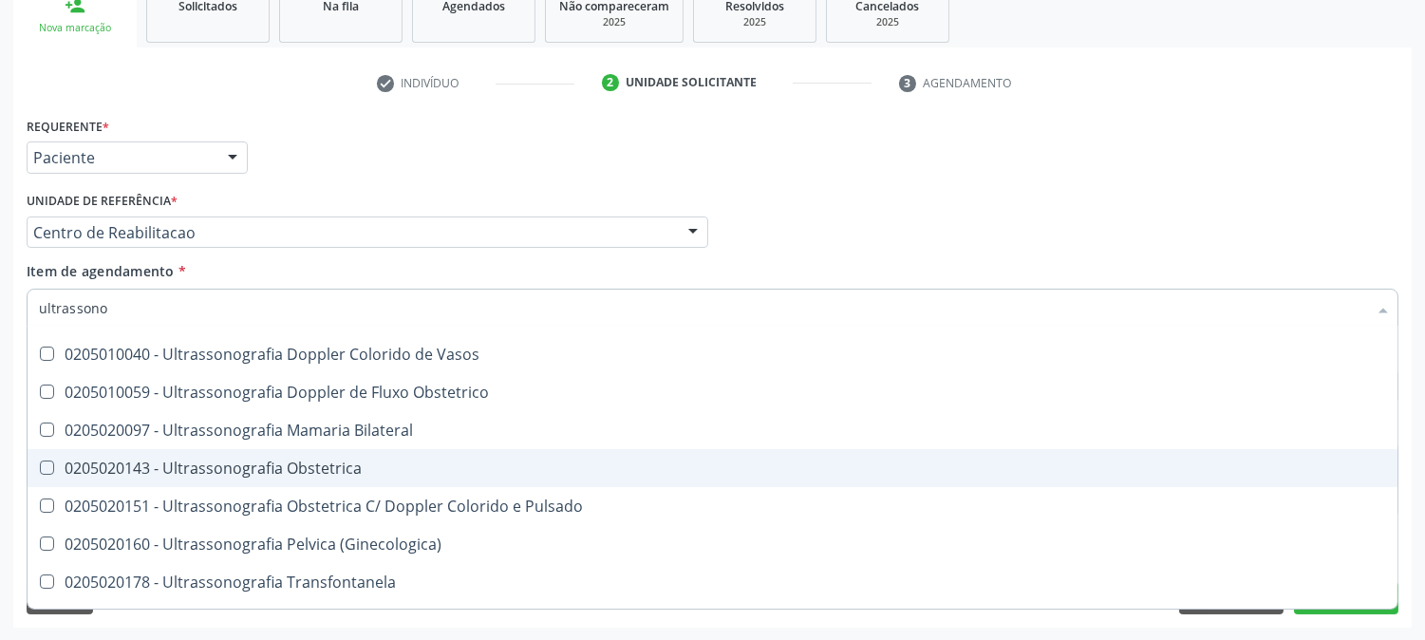
click at [44, 465] on Obstetrica at bounding box center [47, 468] width 14 height 14
click at [40, 465] on Obstetrica "checkbox" at bounding box center [34, 468] width 12 height 12
checkbox Obstetrica "true"
click at [0, 467] on div "Acompanhamento Acompanhe a situação das marcações correntes e finalizadas Relat…" at bounding box center [712, 222] width 1425 height 837
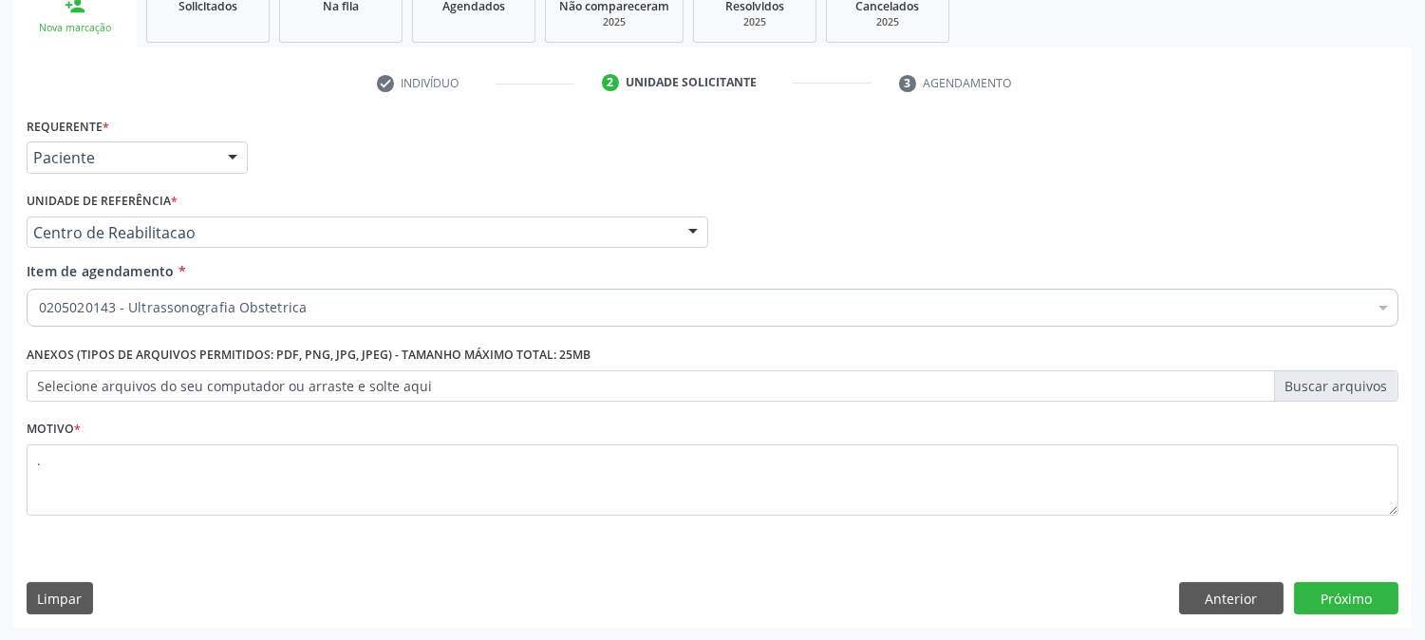
scroll to position [0, 0]
click at [1368, 603] on button "Próximo" at bounding box center [1346, 598] width 104 height 32
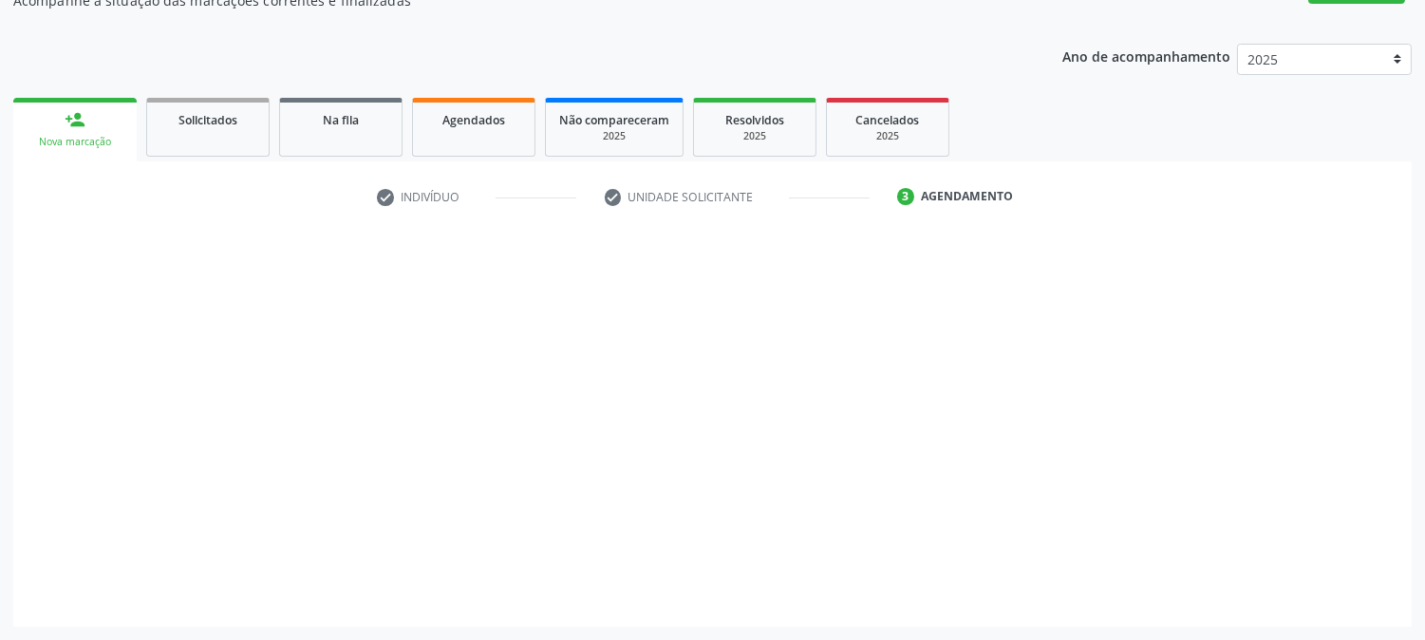
scroll to position [185, 0]
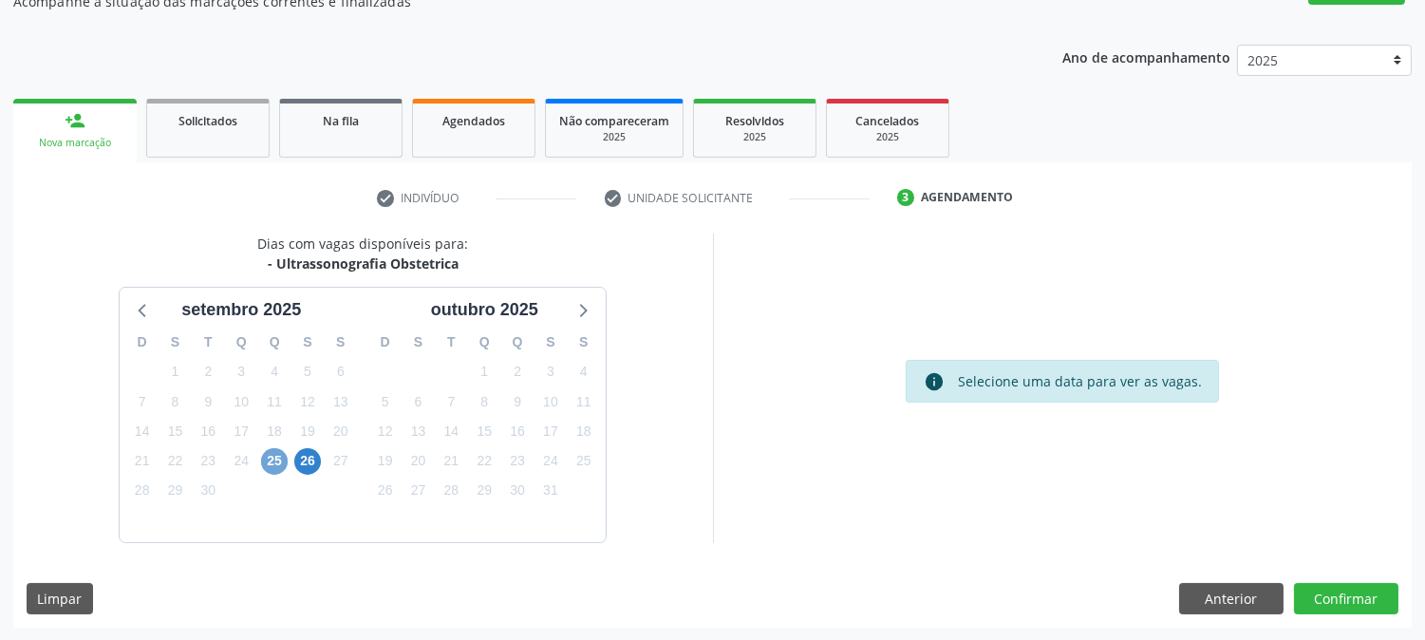
click at [275, 450] on span "25" at bounding box center [274, 461] width 27 height 27
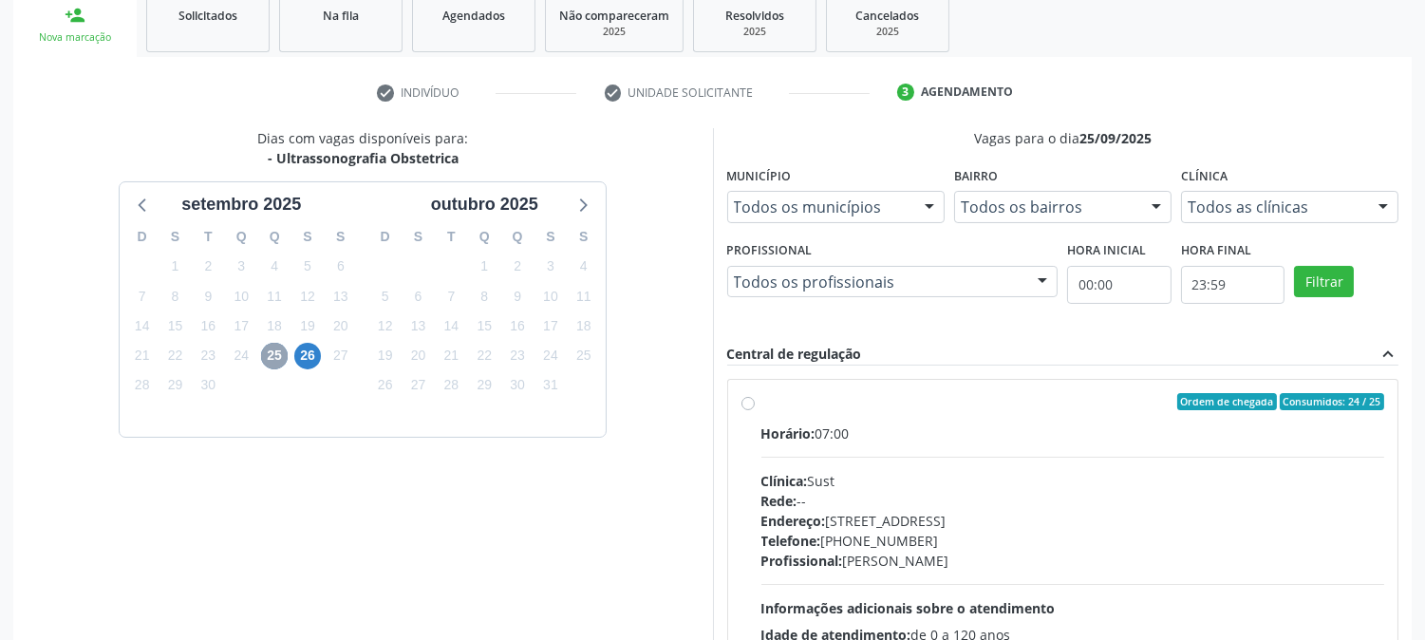
scroll to position [396, 0]
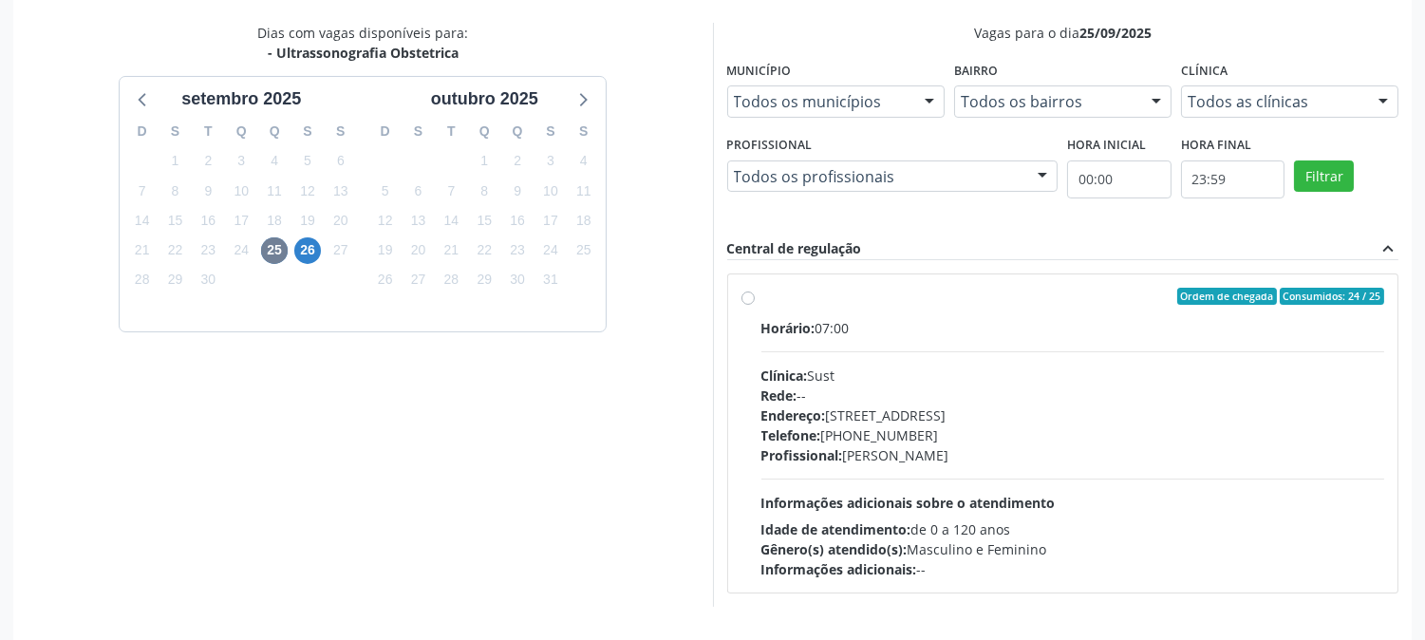
click at [878, 419] on div "Endereço: nº 730, N S Penha, Serra Talhada - PE" at bounding box center [1074, 415] width 624 height 20
click at [755, 305] on input "Ordem de chegada Consumidos: 24 / 25 Horário: 07:00 Clínica: Sust Rede: -- Ende…" at bounding box center [748, 296] width 13 height 17
radio input "true"
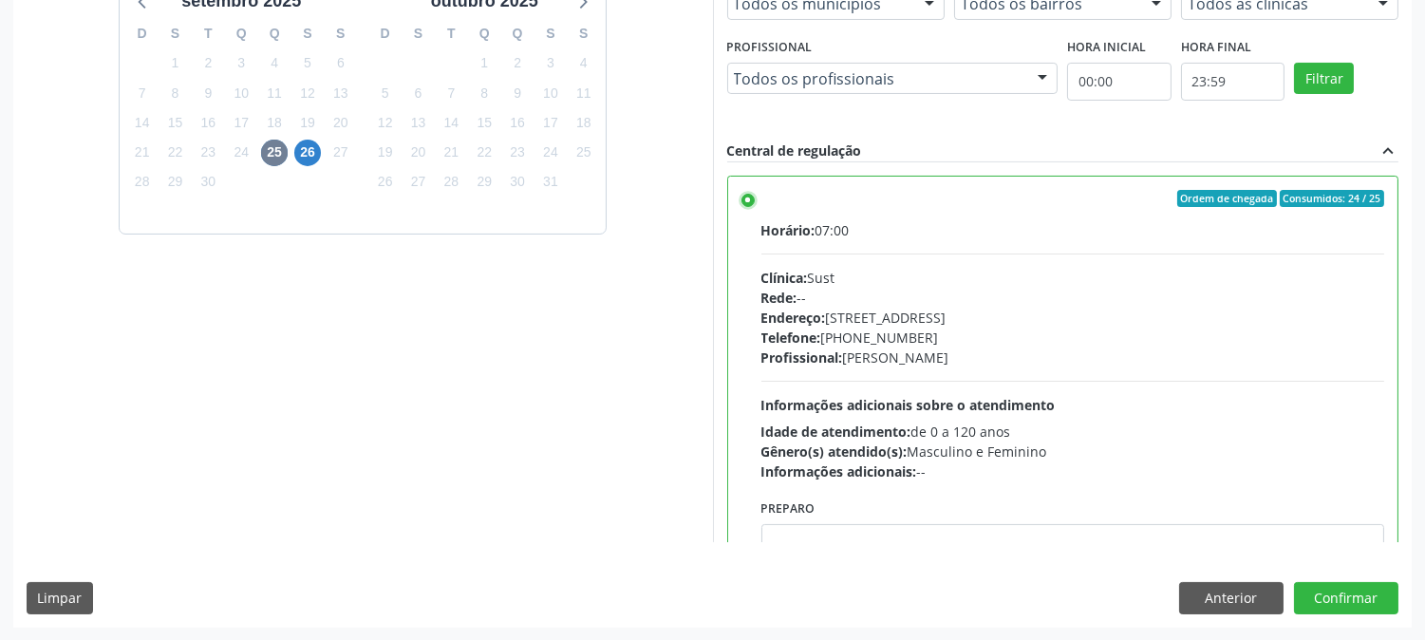
scroll to position [93, 0]
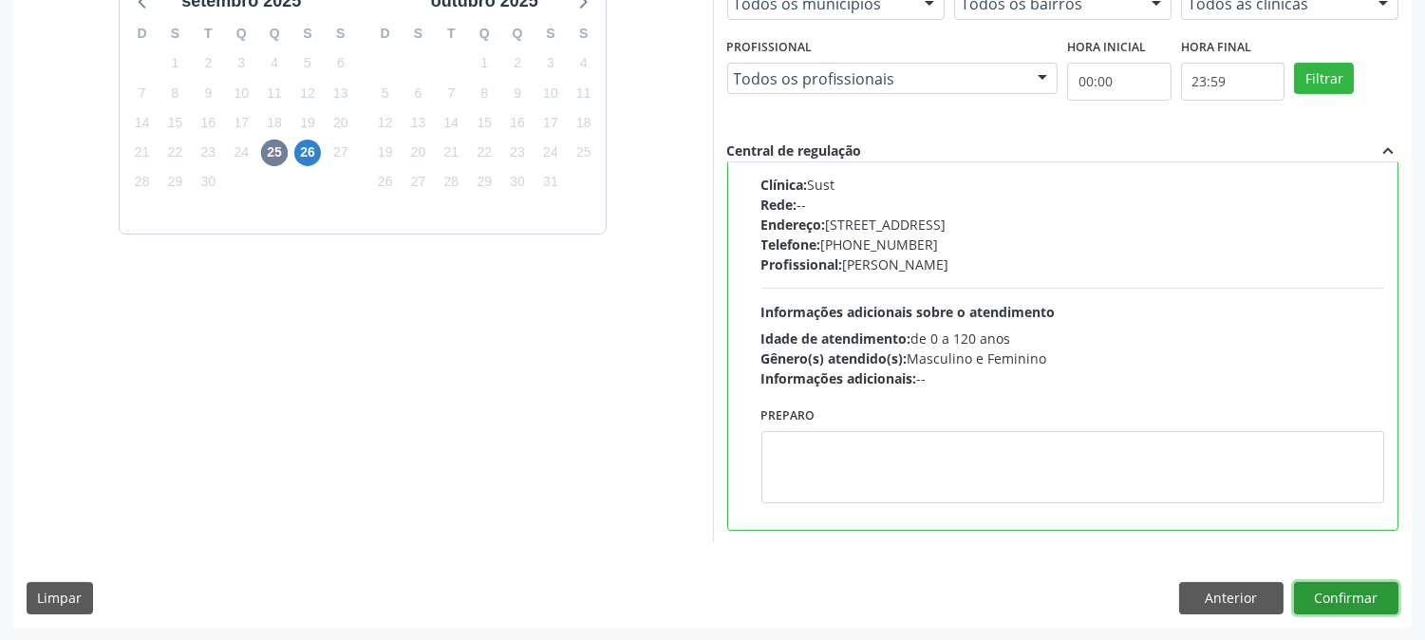
click at [1321, 601] on button "Confirmar" at bounding box center [1346, 598] width 104 height 32
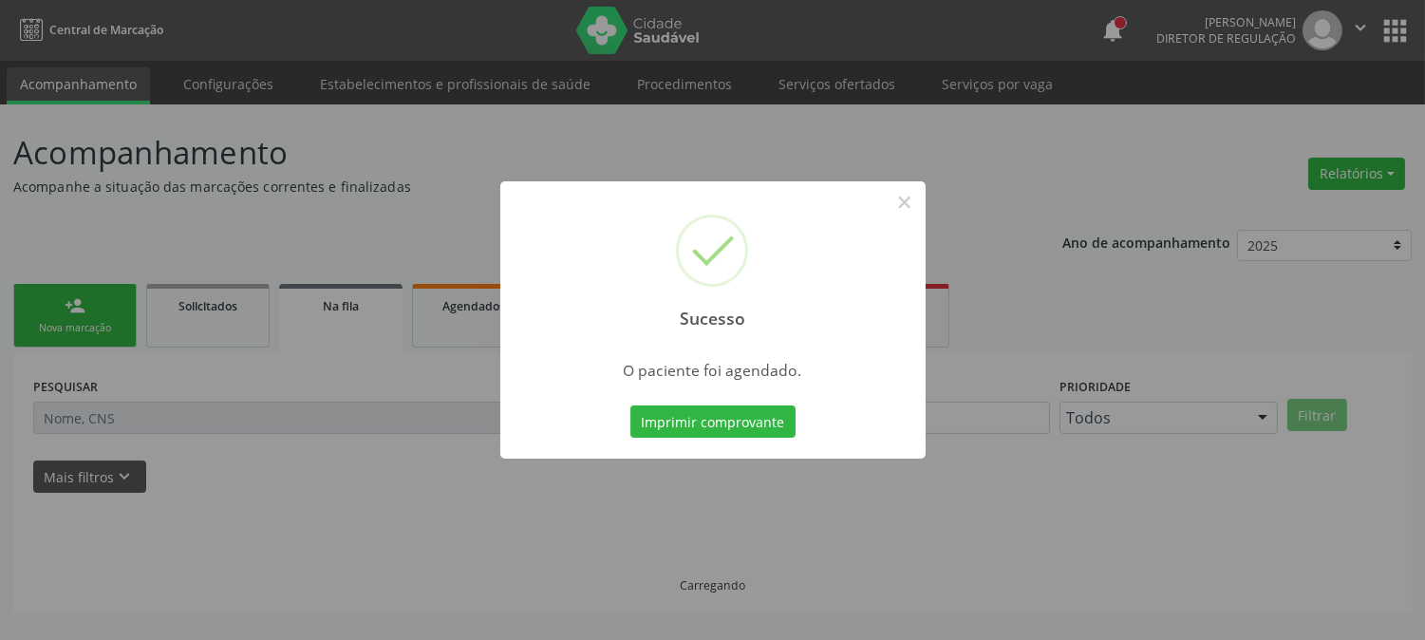
scroll to position [0, 0]
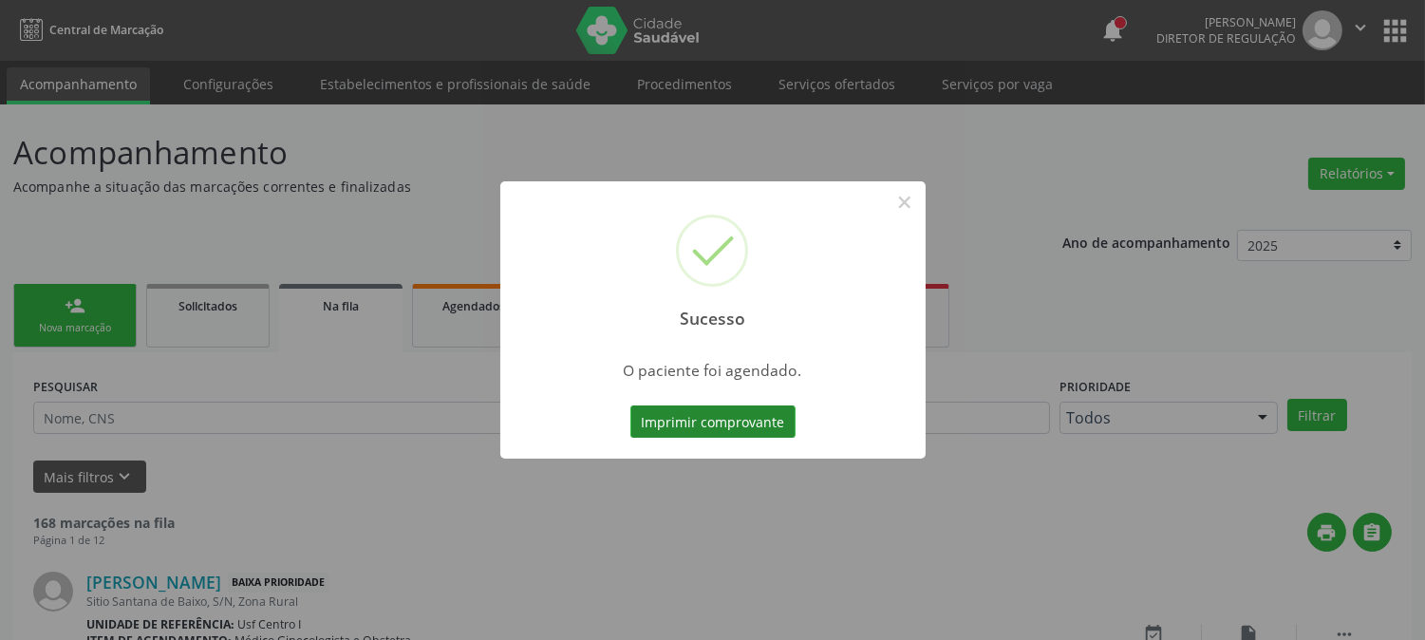
click at [726, 423] on button "Imprimir comprovante" at bounding box center [713, 421] width 165 height 32
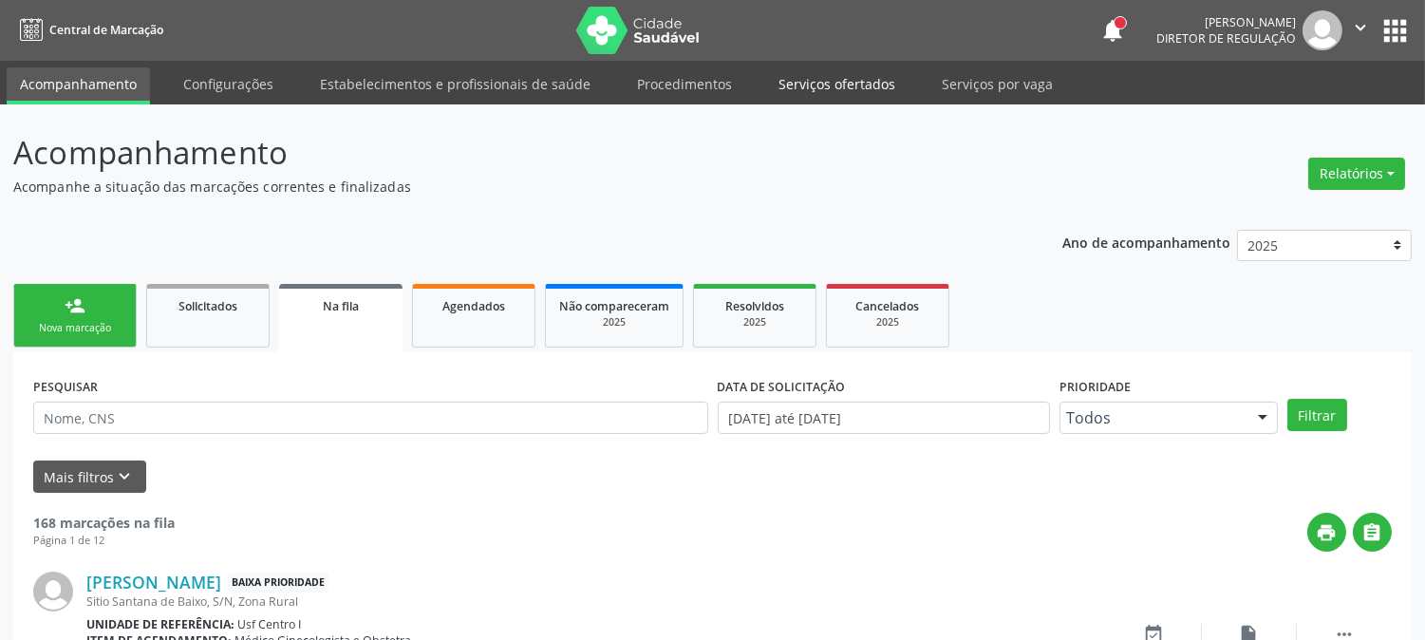
click at [833, 85] on link "Serviços ofertados" at bounding box center [836, 83] width 143 height 33
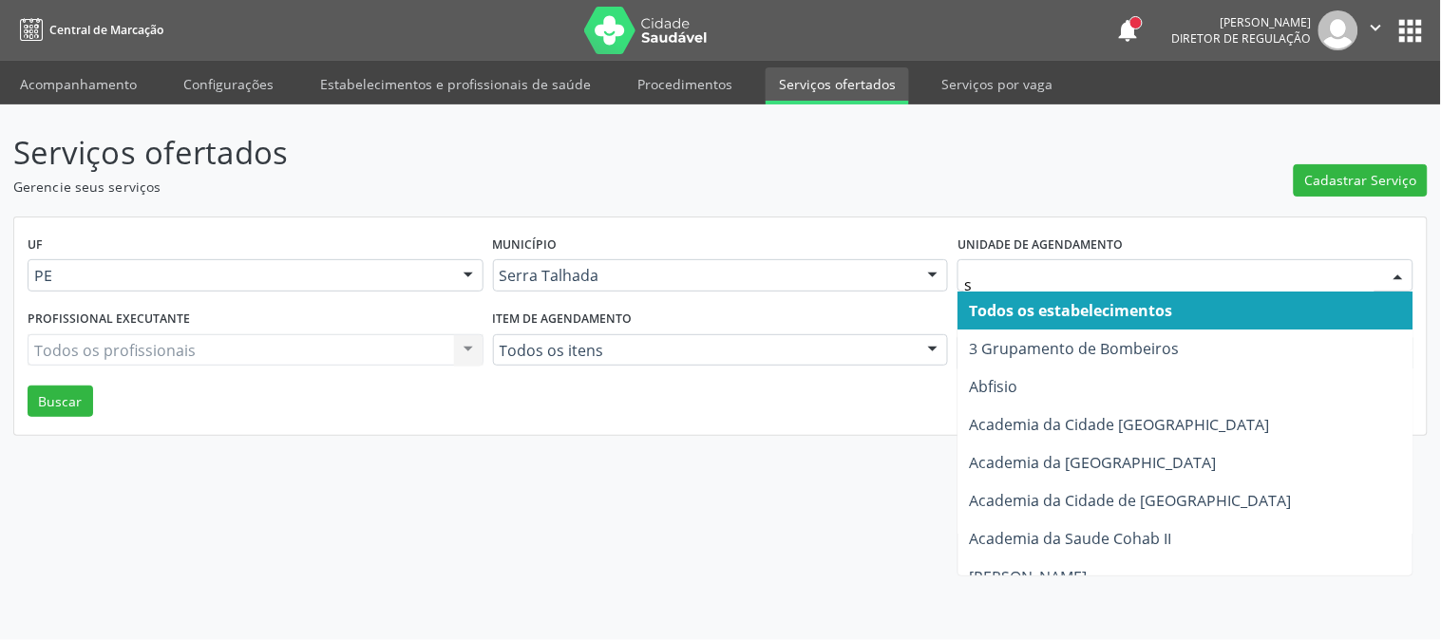
type input "s b"
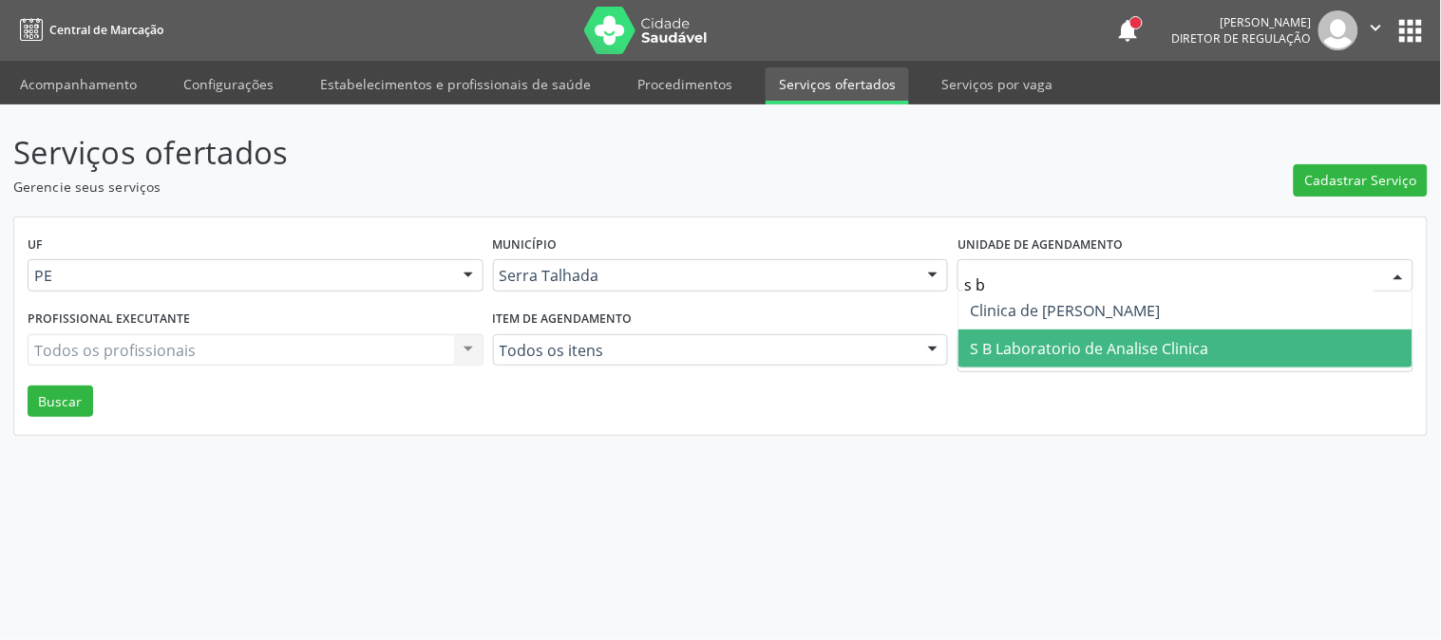
click at [1043, 355] on span "S B Laboratorio de Analise Clinica" at bounding box center [1089, 348] width 238 height 21
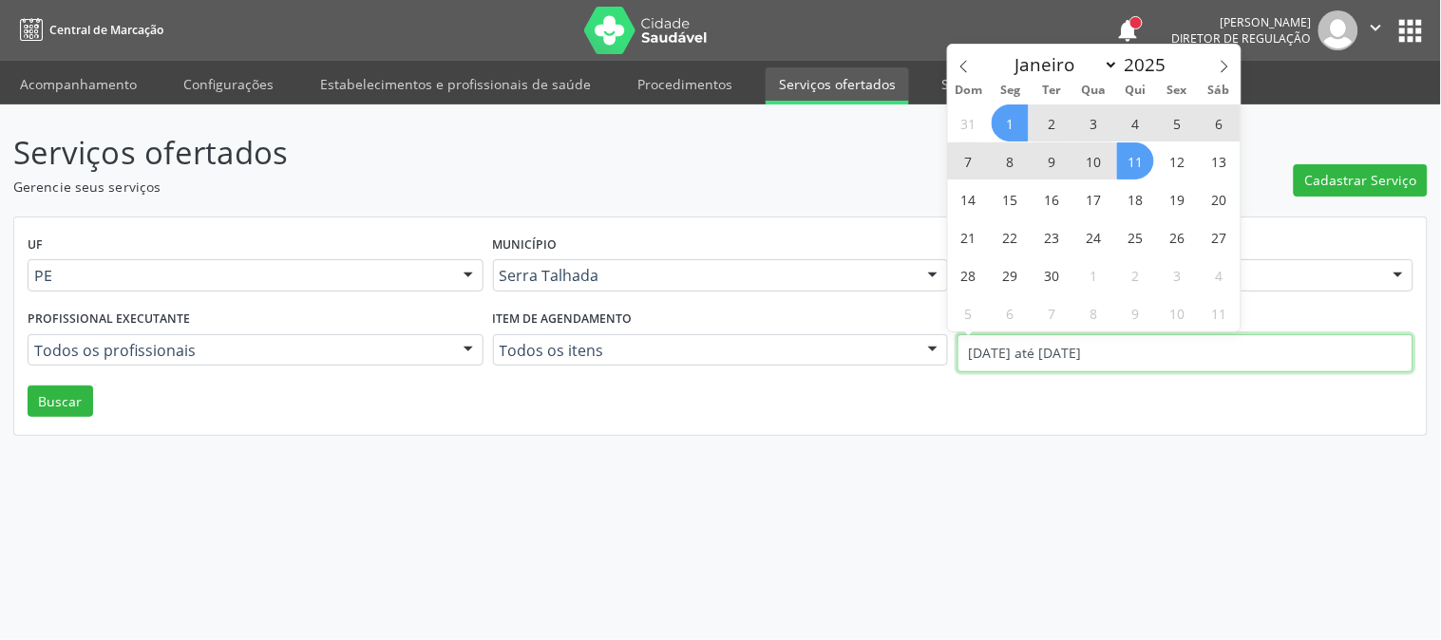
click at [1029, 343] on input "01/09/2025 até 11/09/2025" at bounding box center [1185, 353] width 456 height 38
click at [963, 50] on span at bounding box center [964, 61] width 32 height 32
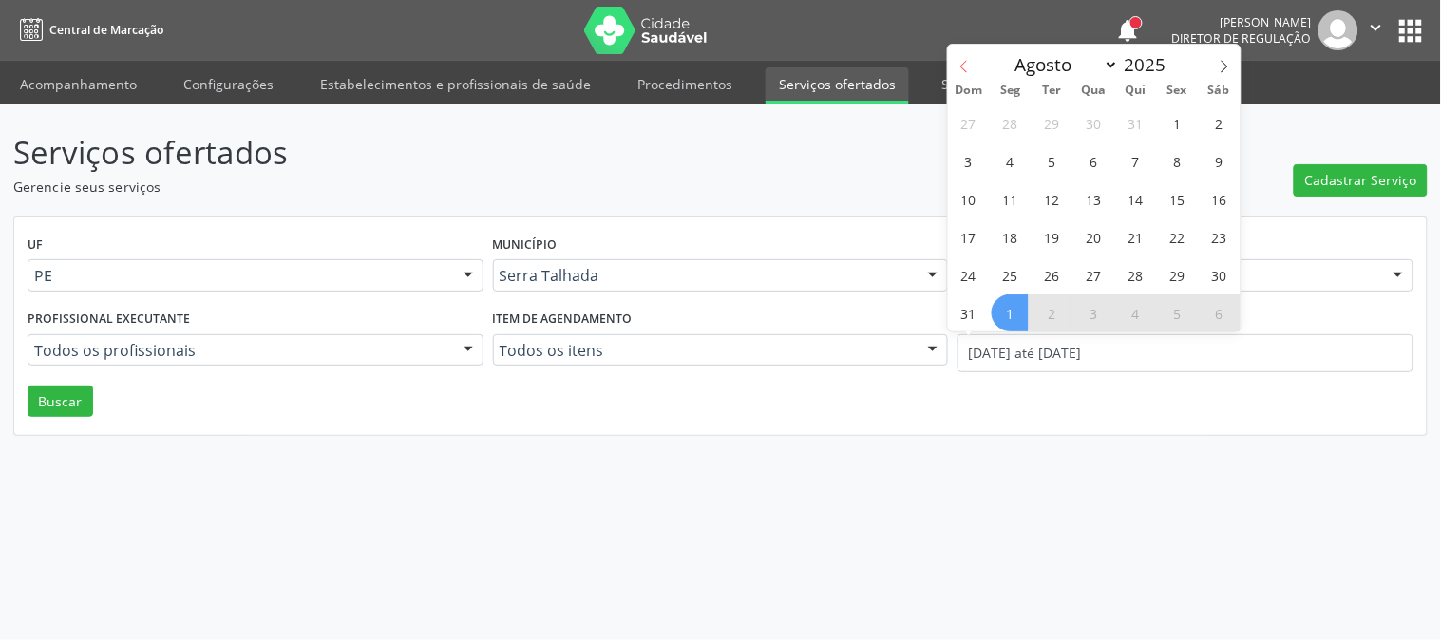
click at [963, 58] on span at bounding box center [964, 61] width 32 height 32
select select "6"
click at [1012, 190] on span "14" at bounding box center [1009, 198] width 37 height 37
type input "14/07/2025"
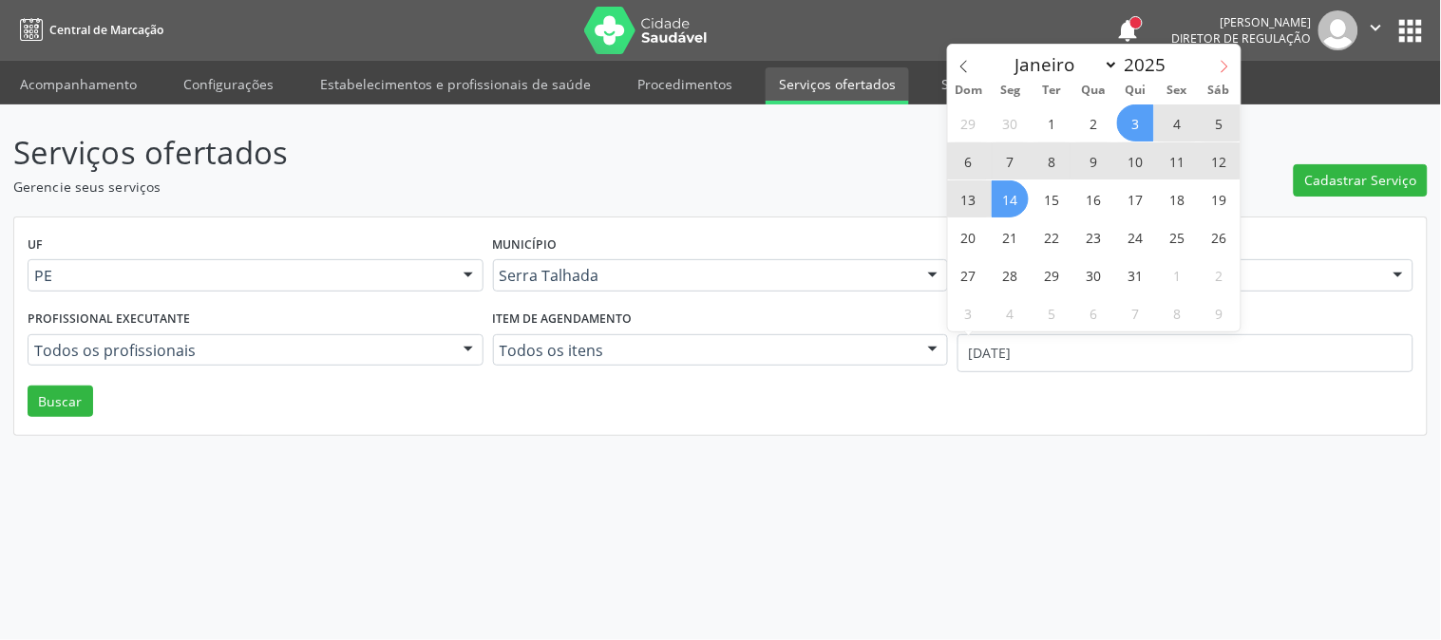
click at [1231, 64] on span at bounding box center [1224, 61] width 32 height 32
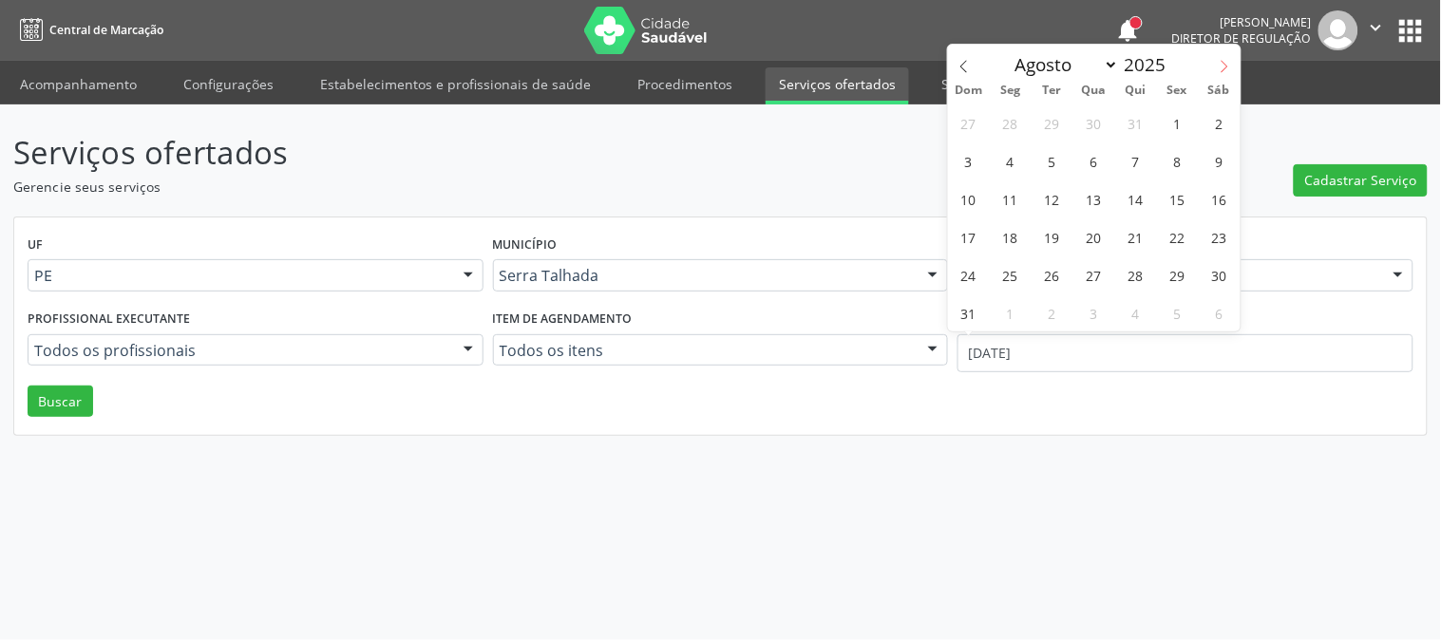
click at [1231, 64] on span at bounding box center [1224, 61] width 32 height 32
select select "8"
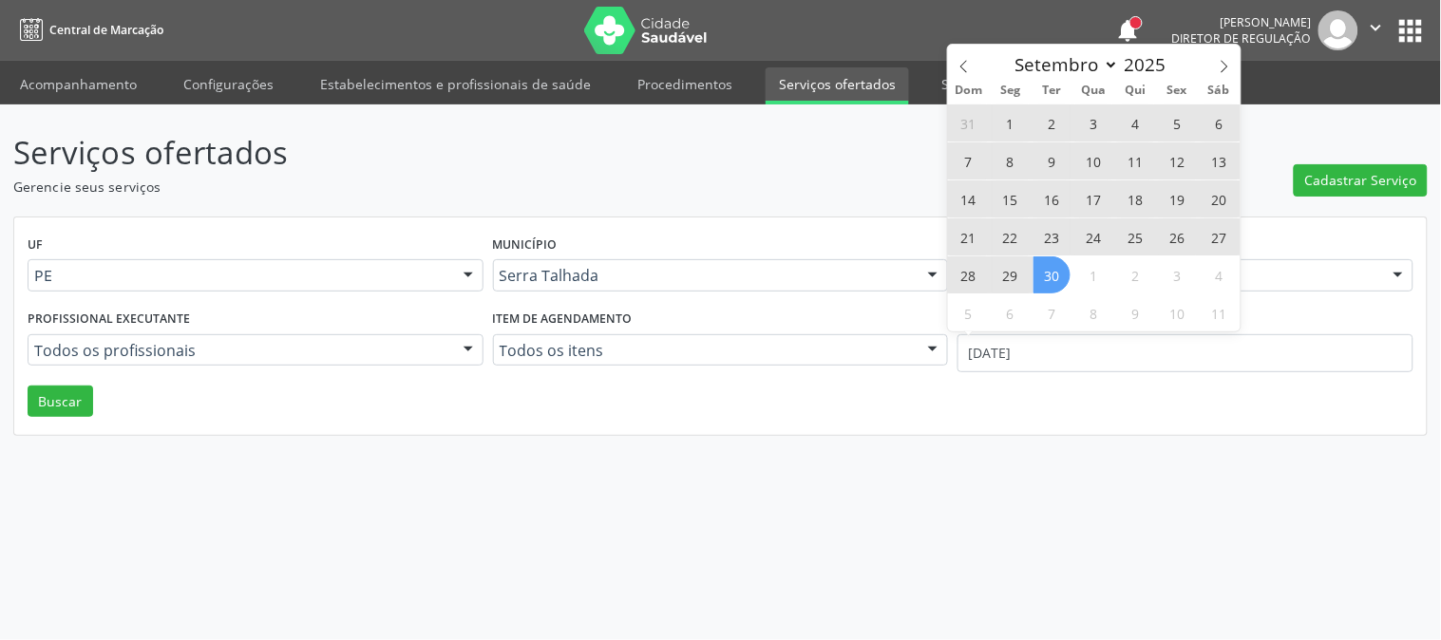
click at [1065, 270] on span "30" at bounding box center [1051, 274] width 37 height 37
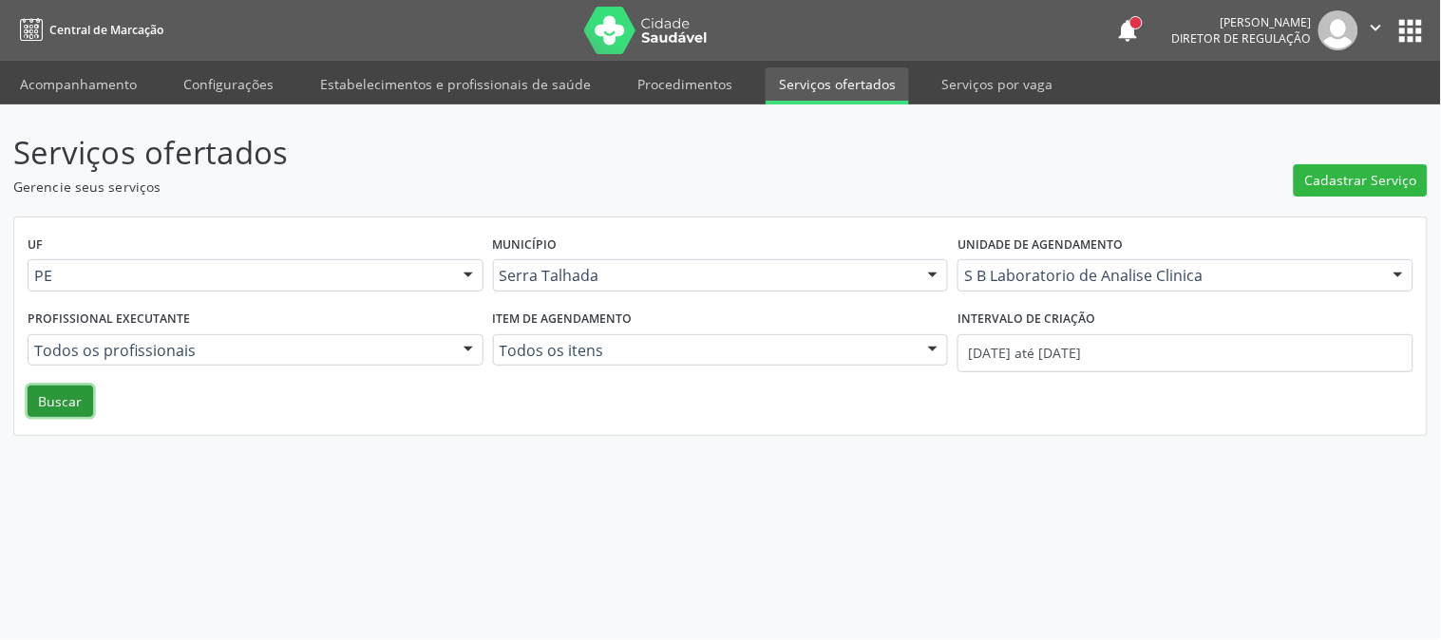
click at [58, 391] on button "Buscar" at bounding box center [61, 402] width 66 height 32
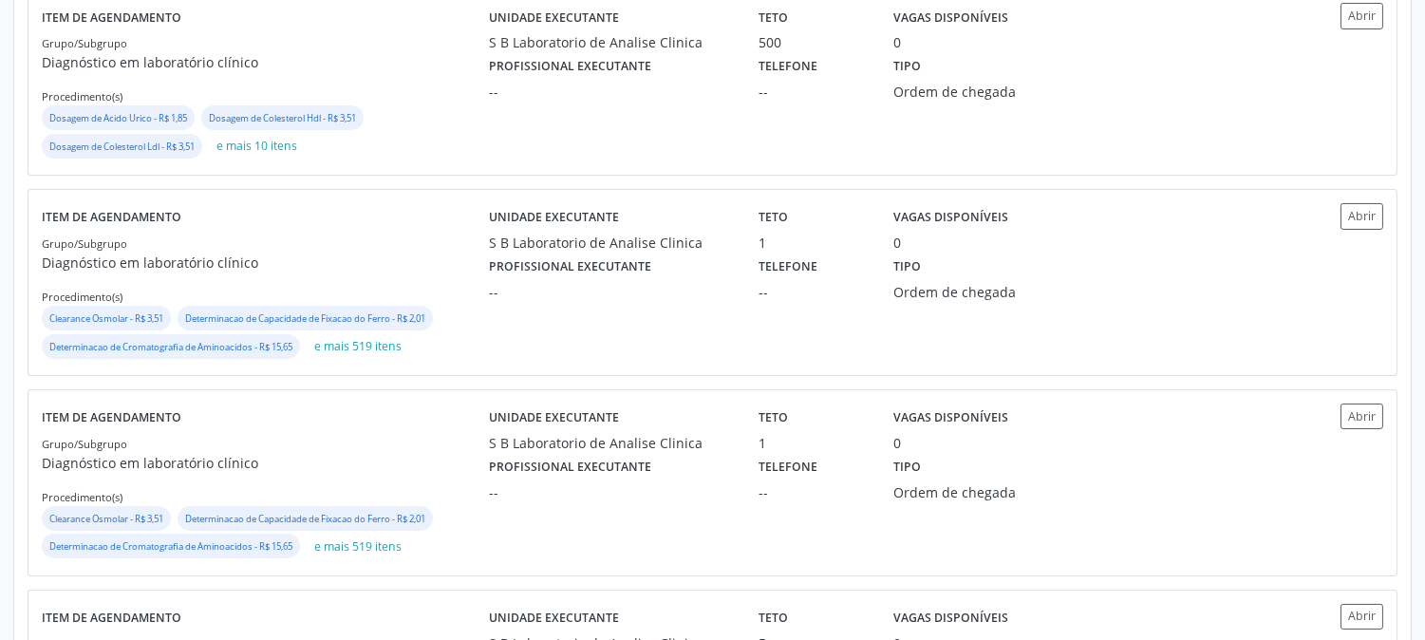
scroll to position [904, 0]
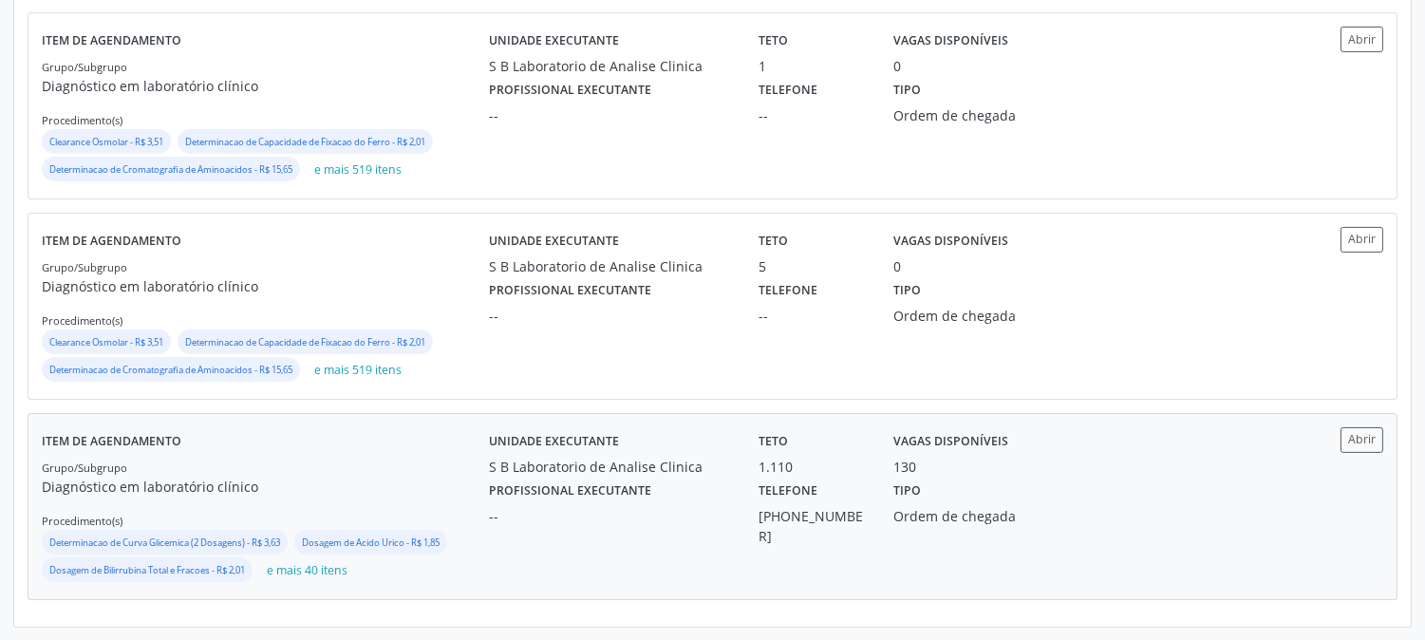
click at [549, 457] on div "S B Laboratorio de Analise Clinica" at bounding box center [610, 467] width 243 height 20
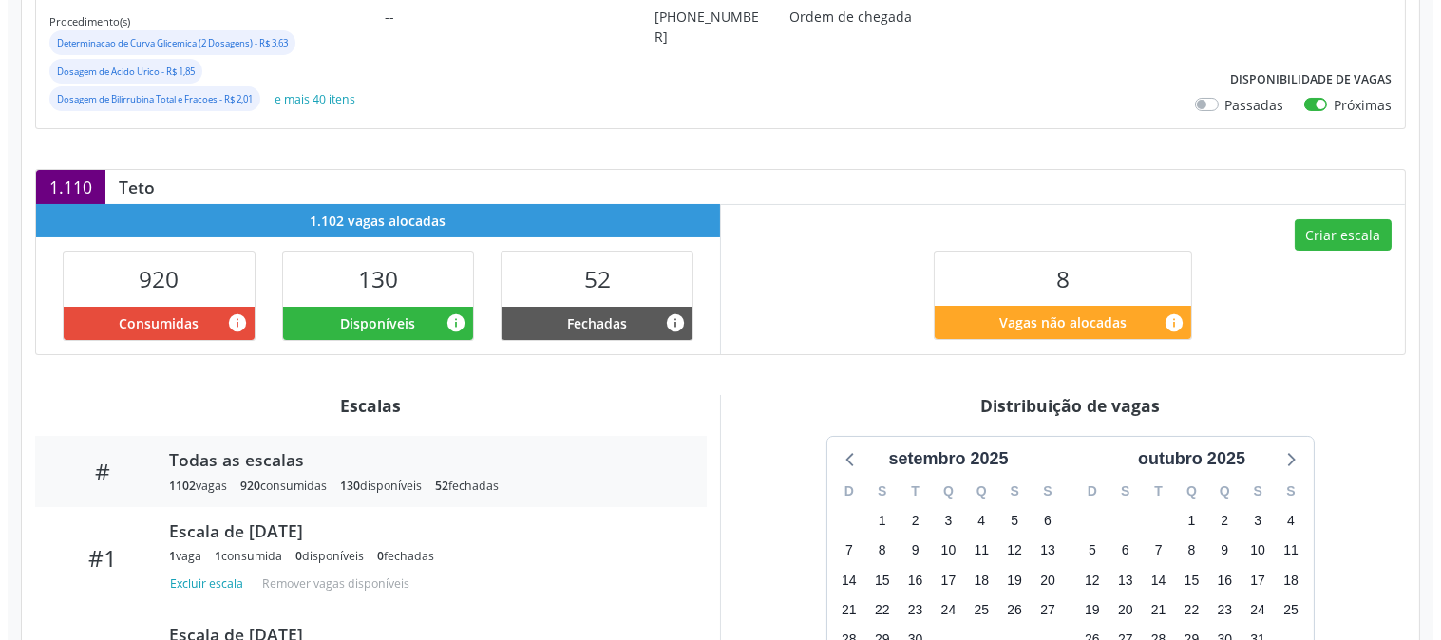
scroll to position [105, 0]
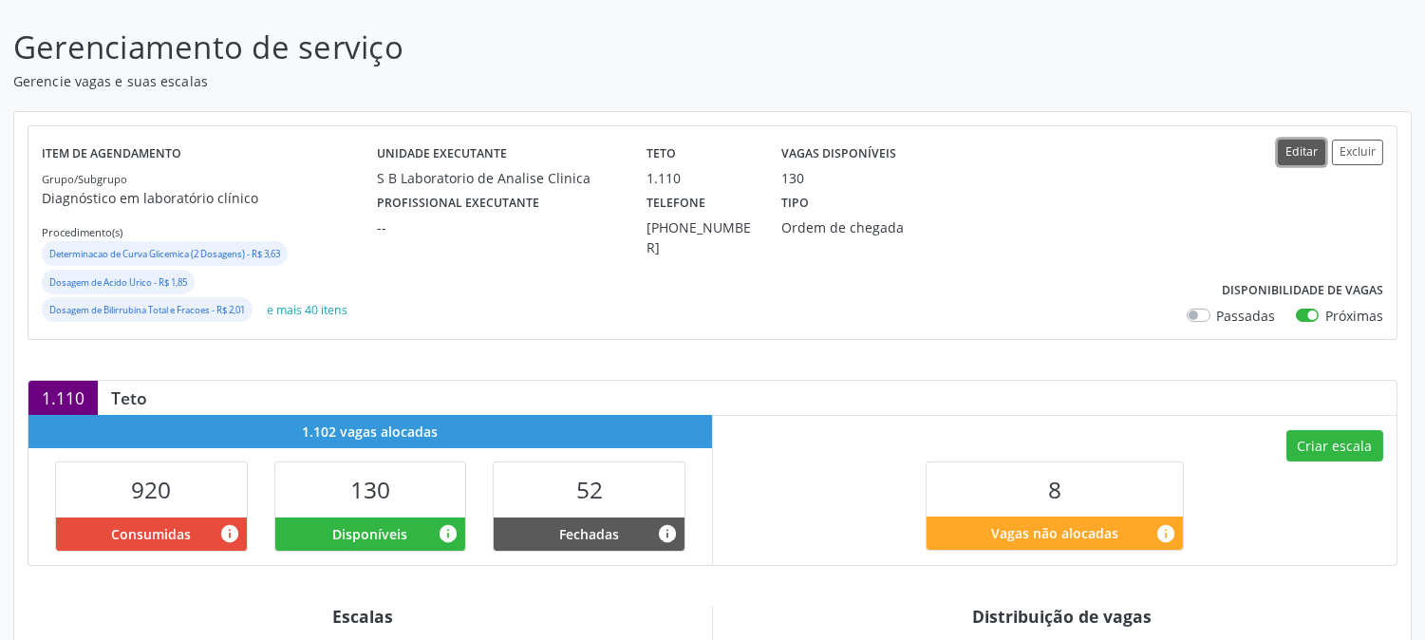
click at [1289, 152] on button "Editar" at bounding box center [1301, 153] width 47 height 26
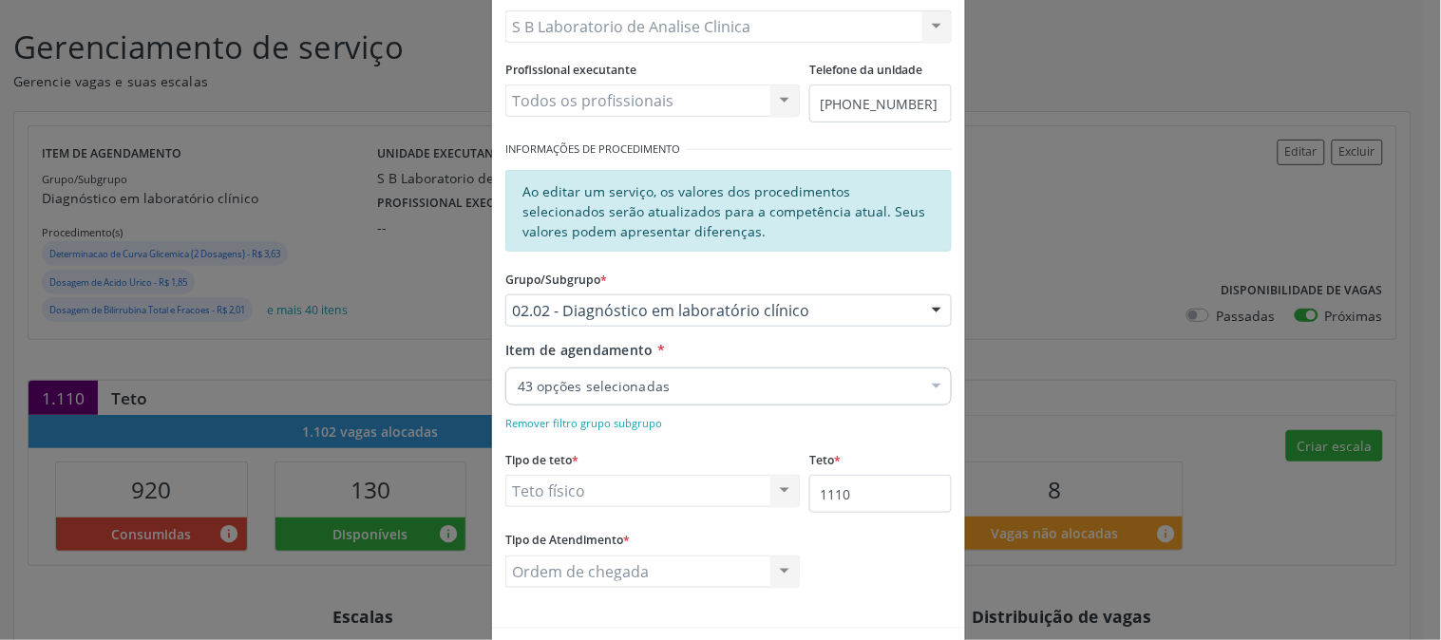
scroll to position [0, 0]
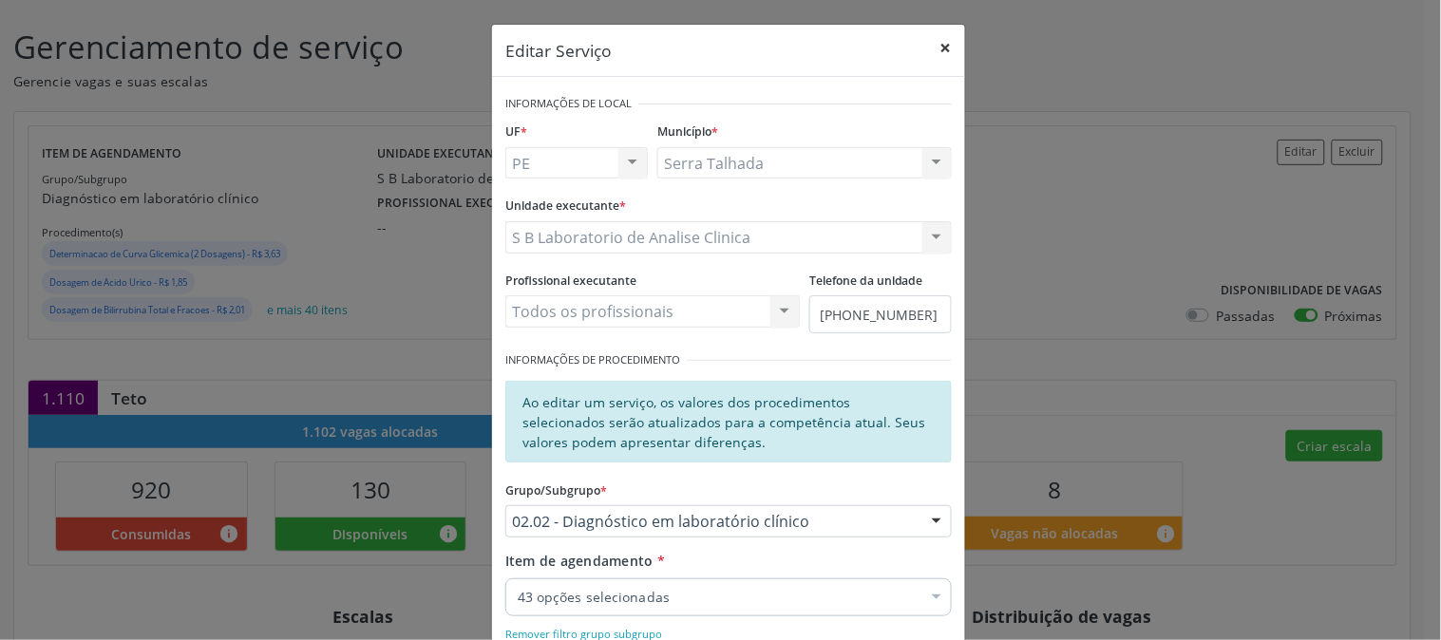
click at [946, 48] on button "×" at bounding box center [946, 48] width 38 height 47
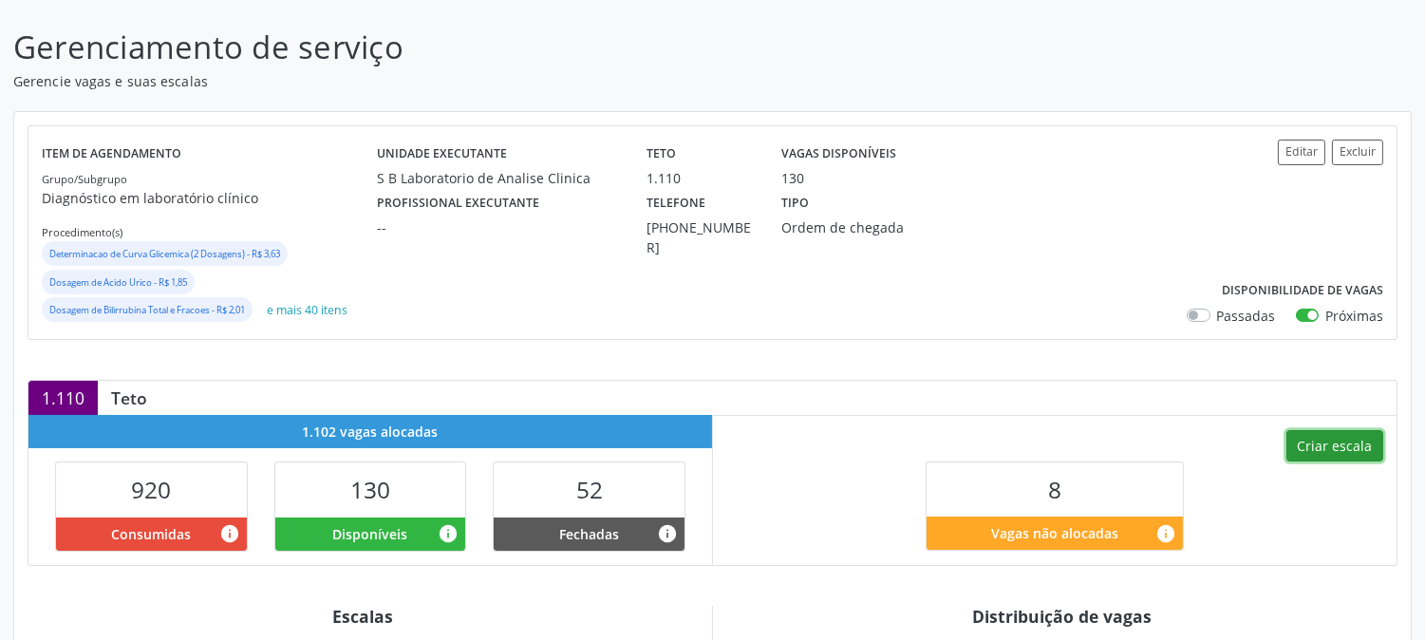
click at [1314, 438] on button "Criar escala" at bounding box center [1335, 446] width 97 height 32
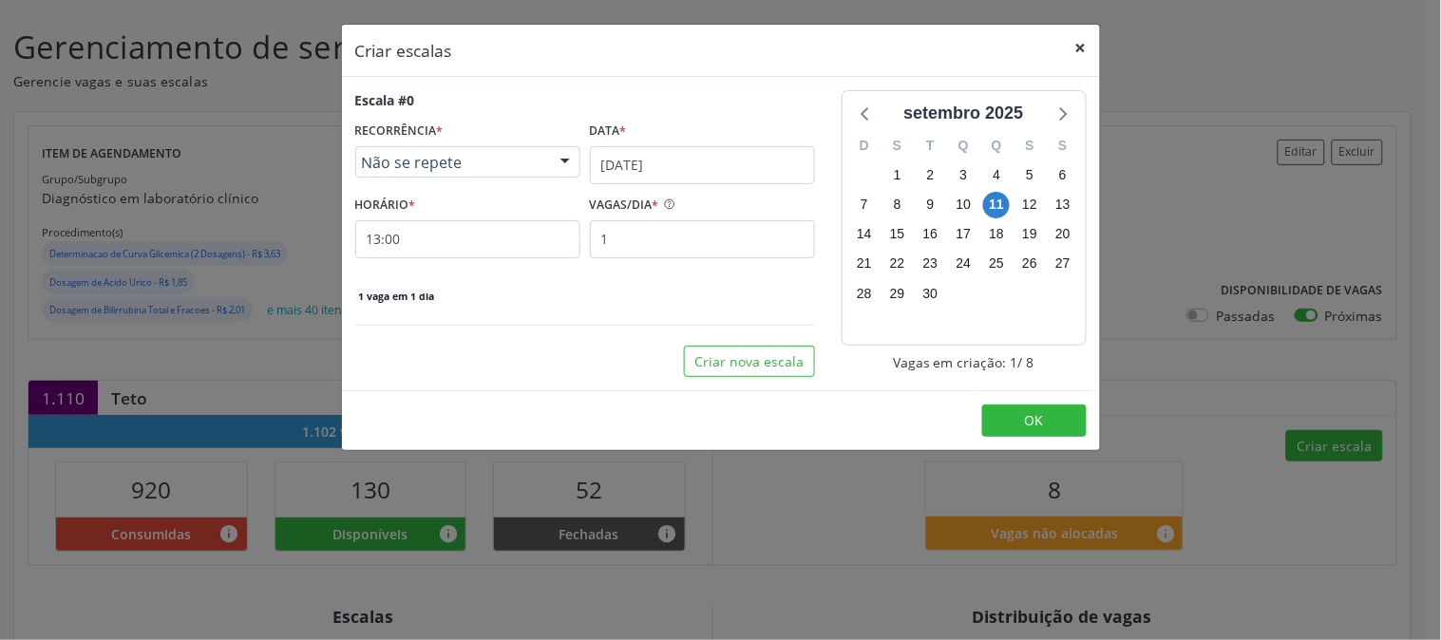
click at [1086, 50] on button "×" at bounding box center [1081, 48] width 38 height 47
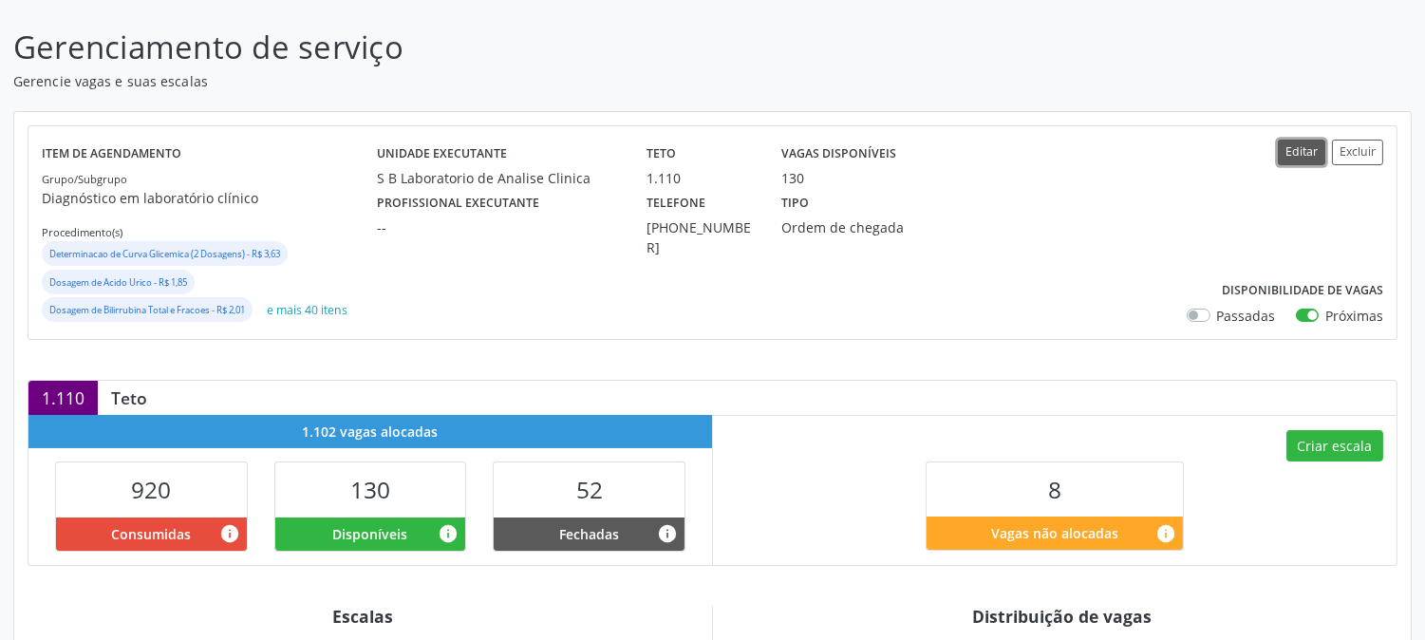
click at [1305, 158] on button "Editar" at bounding box center [1301, 153] width 47 height 26
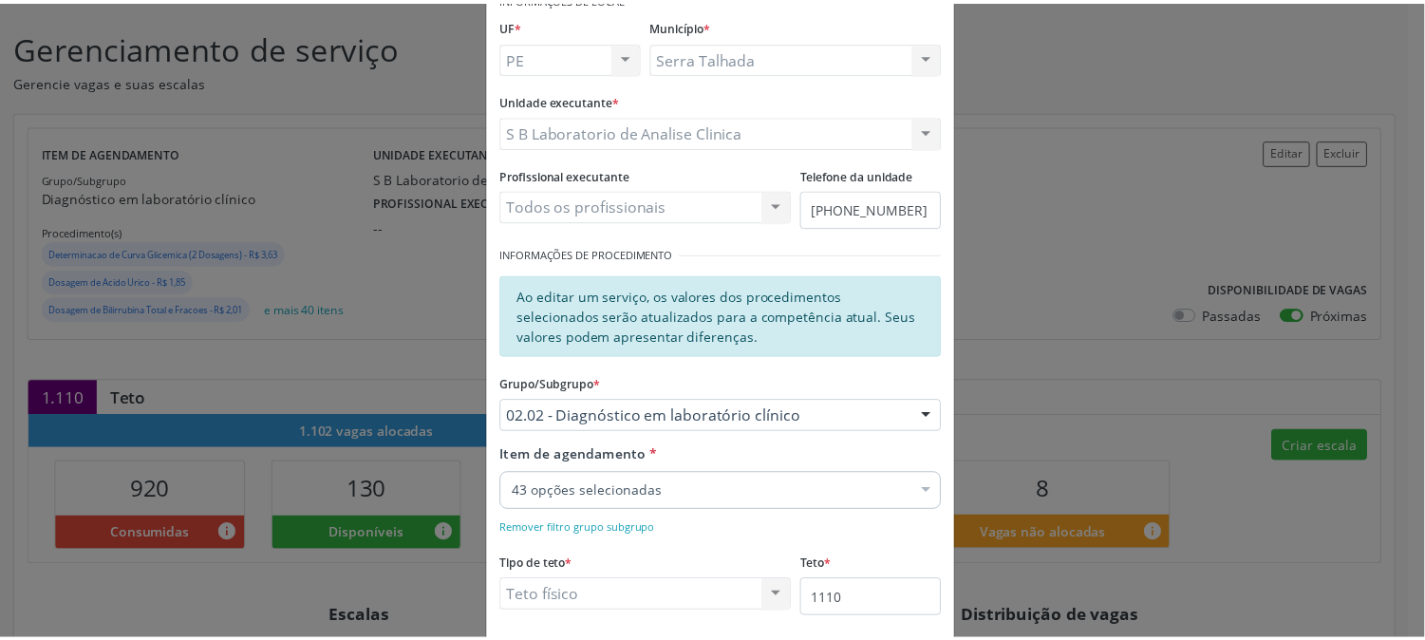
scroll to position [281, 0]
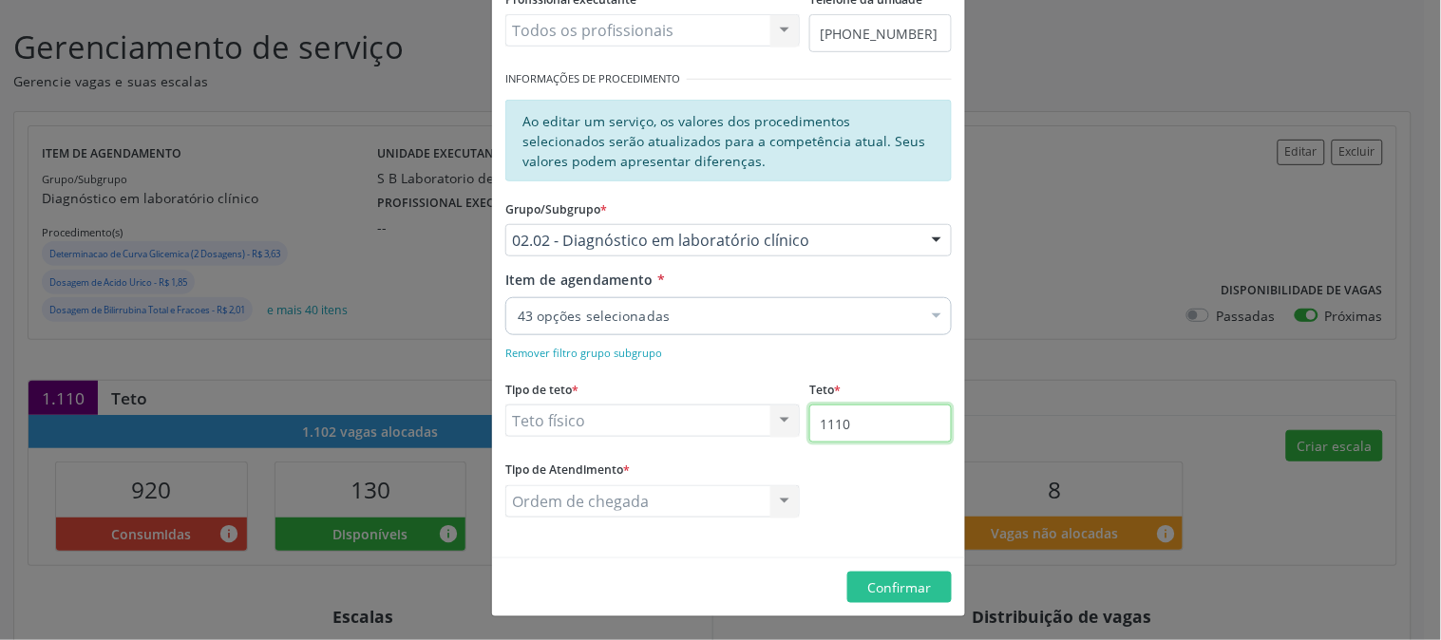
click at [891, 419] on input "1110" at bounding box center [880, 424] width 142 height 38
type input "1200"
click at [902, 593] on span "Confirmar" at bounding box center [900, 587] width 64 height 18
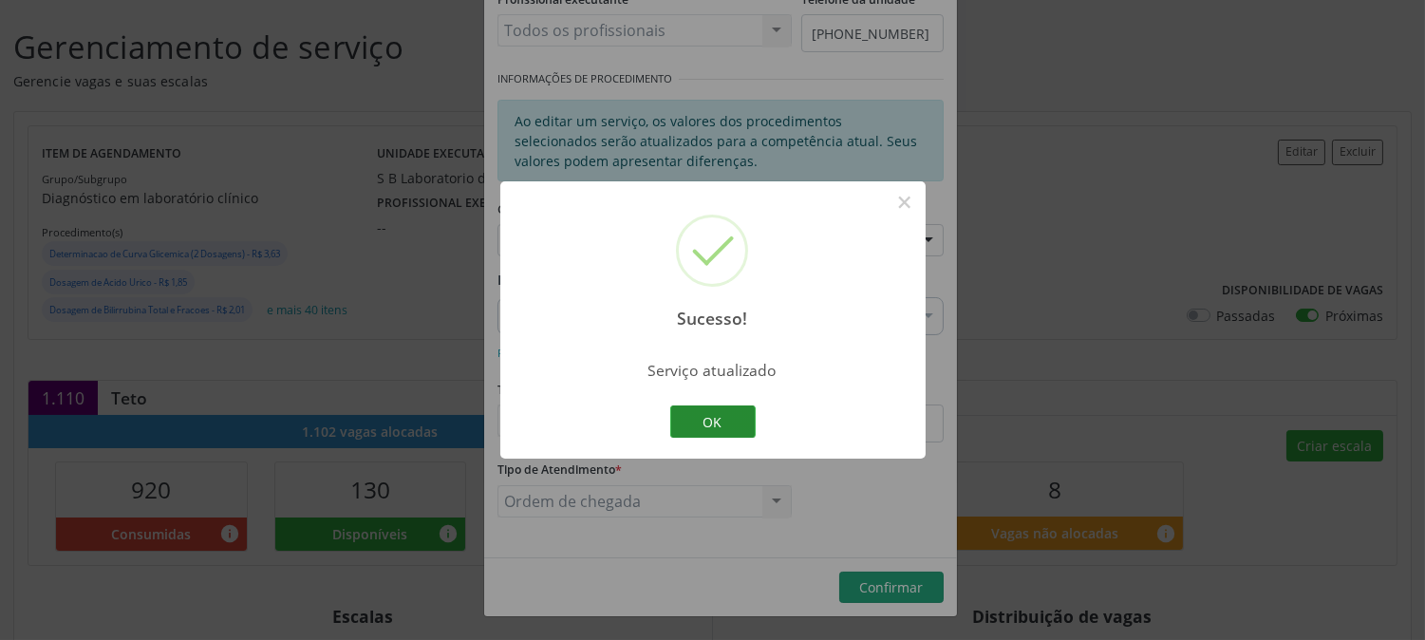
click at [727, 409] on button "OK" at bounding box center [712, 421] width 85 height 32
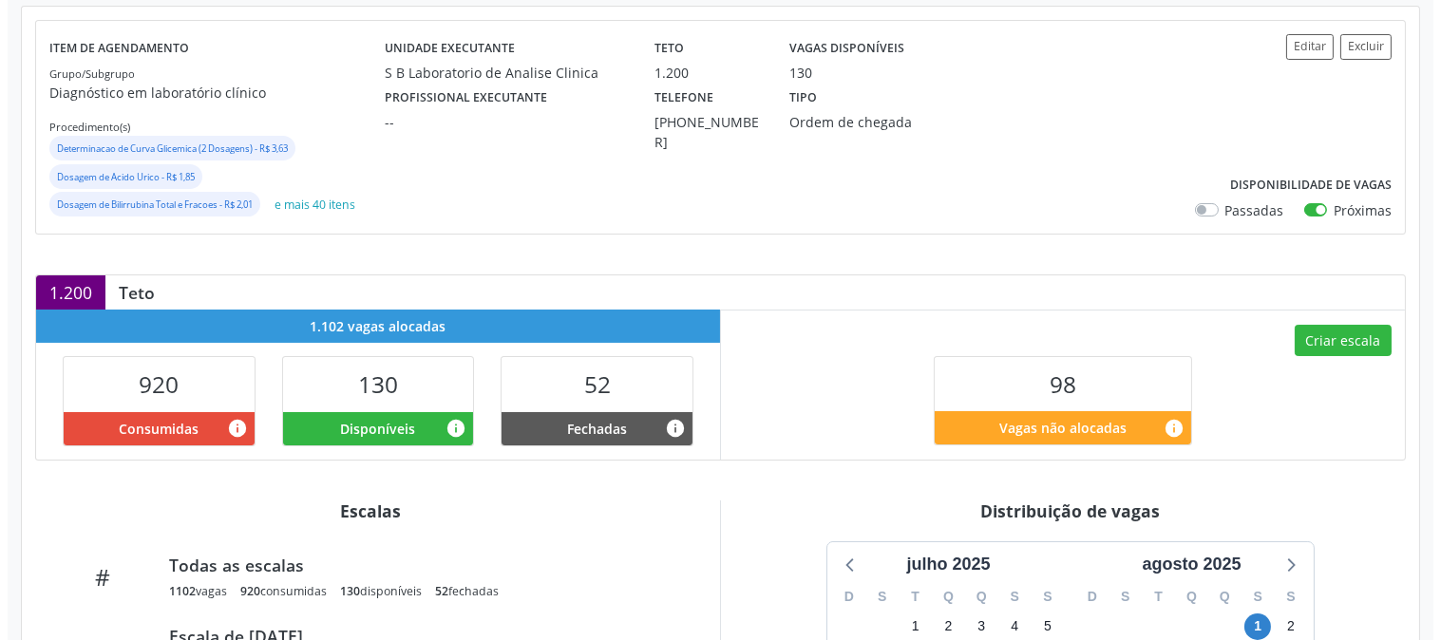
scroll to position [316, 0]
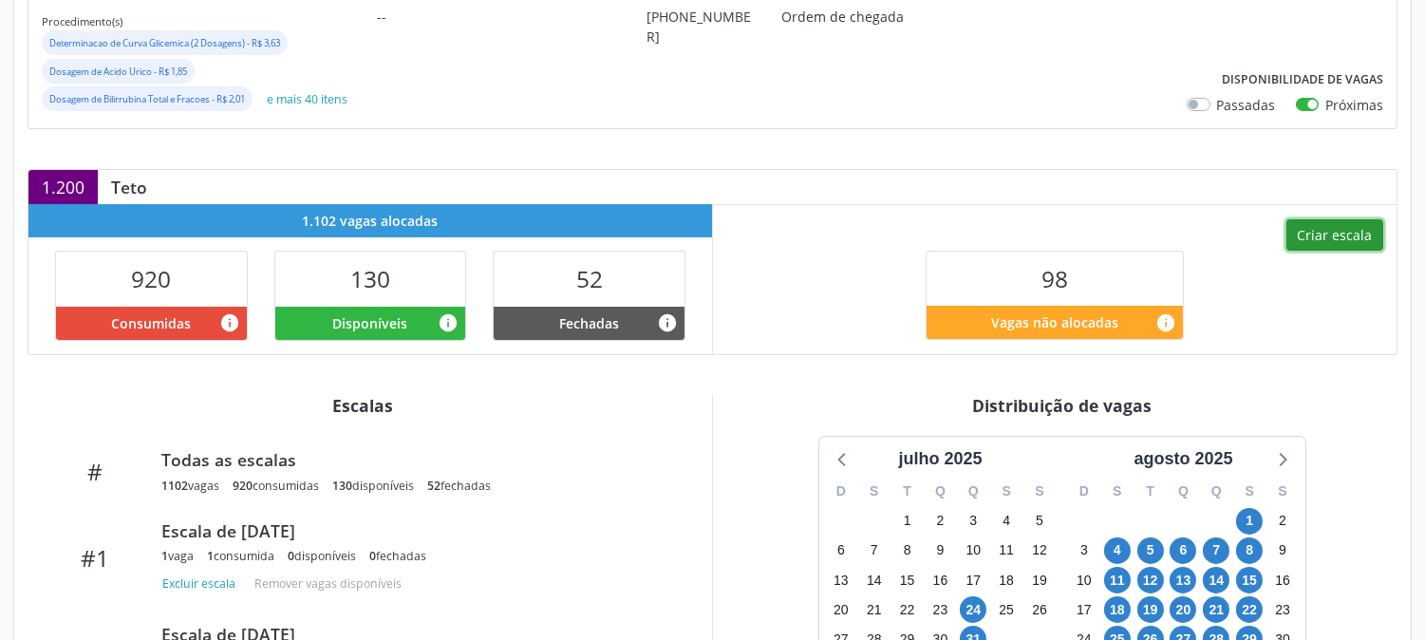
click at [1301, 223] on button "Criar escala" at bounding box center [1335, 235] width 97 height 32
select select "8"
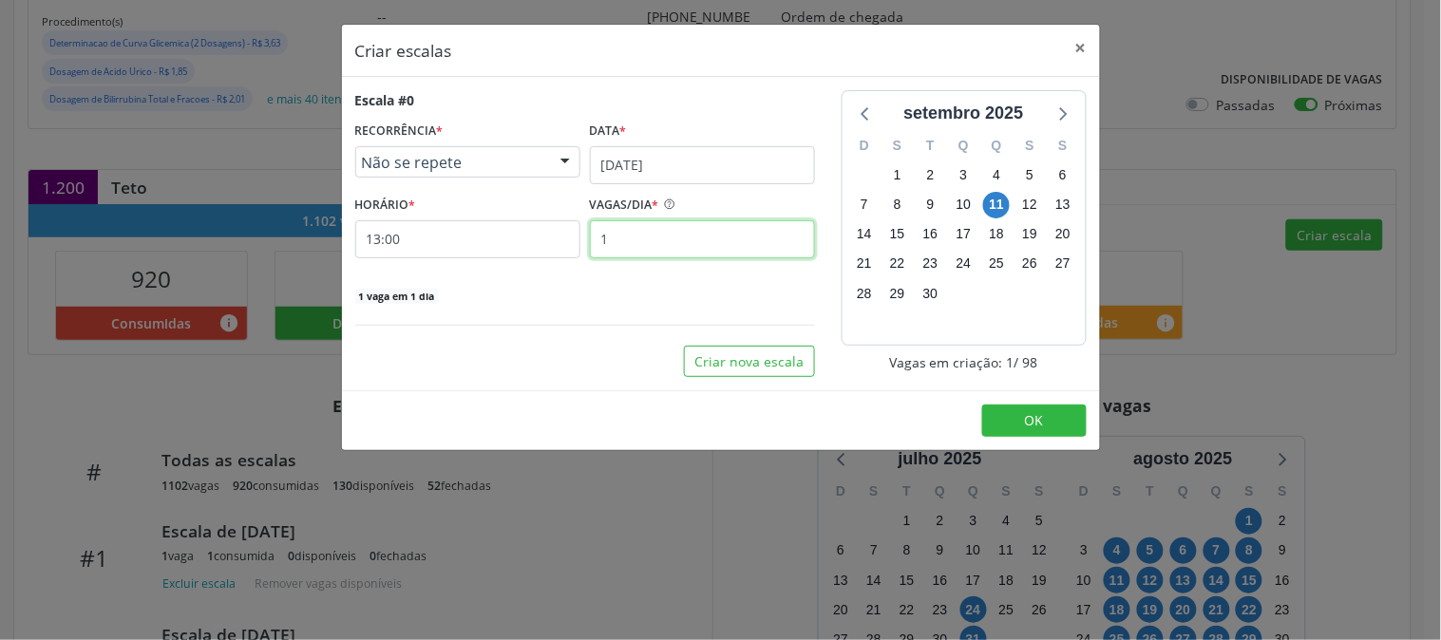
click at [634, 233] on input "1" at bounding box center [702, 239] width 225 height 38
type input "12"
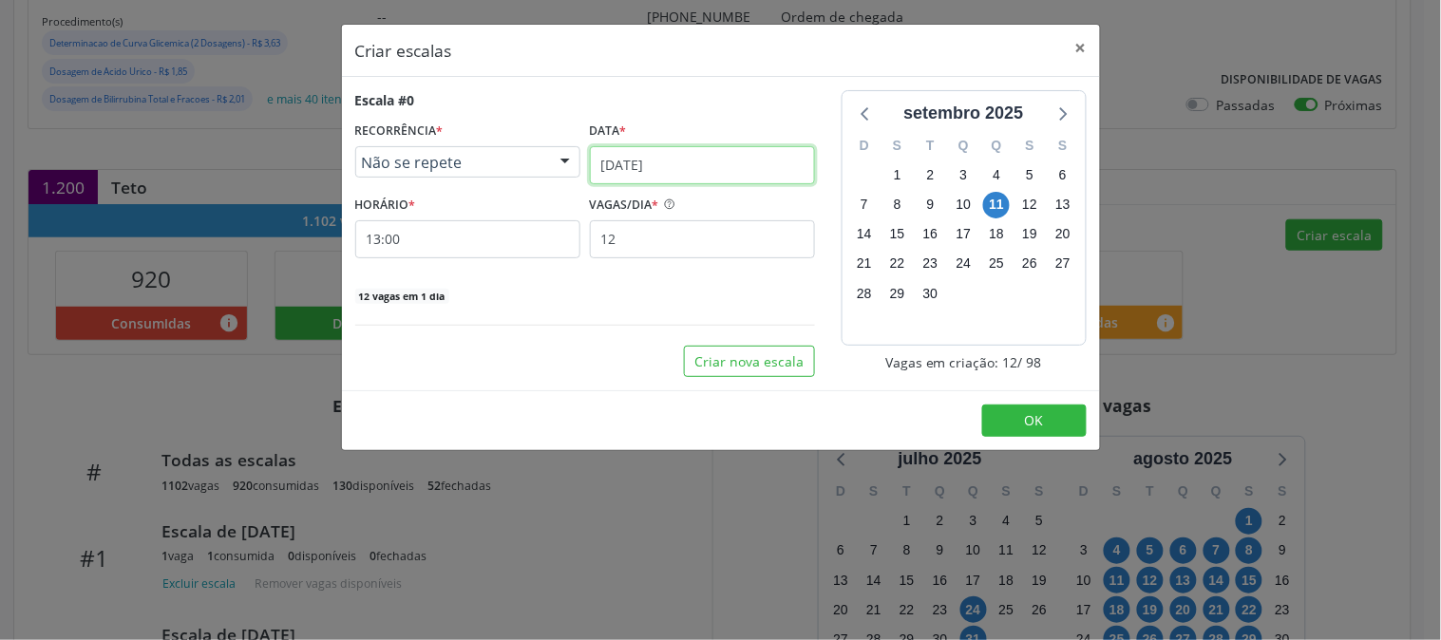
click at [624, 160] on input "[DATE]" at bounding box center [702, 165] width 225 height 38
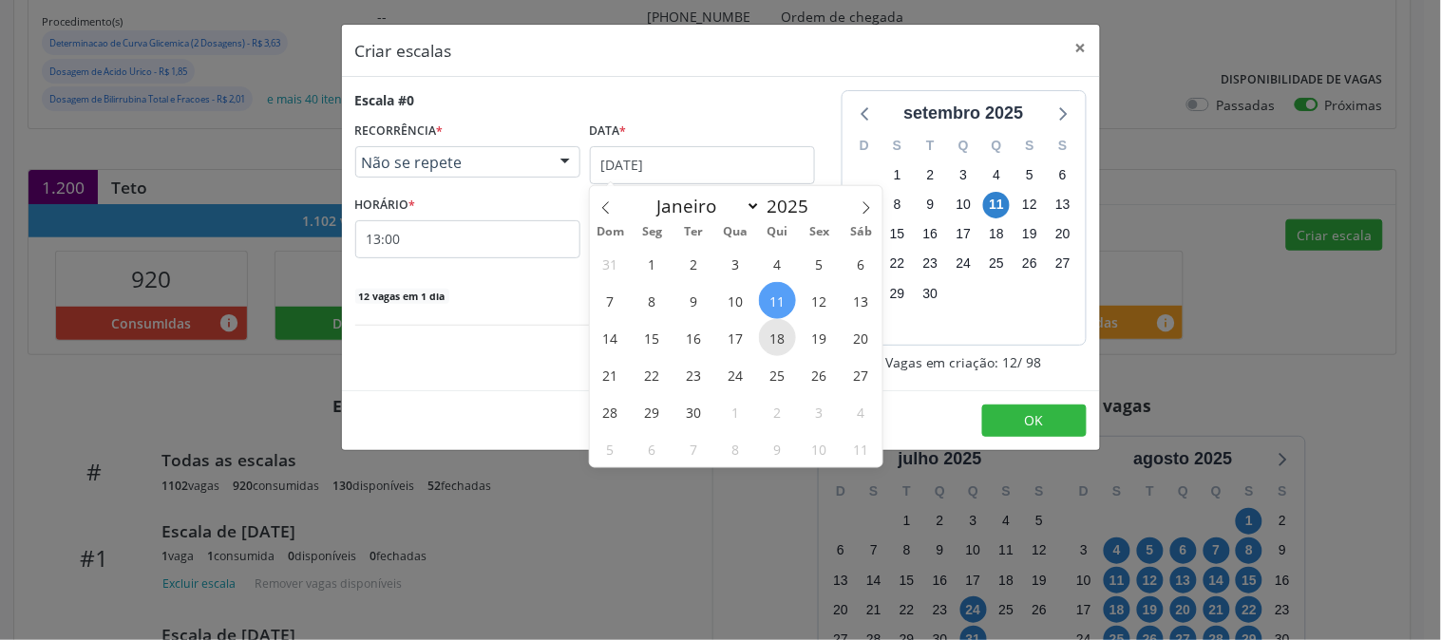
click at [782, 346] on span "18" at bounding box center [777, 337] width 37 height 37
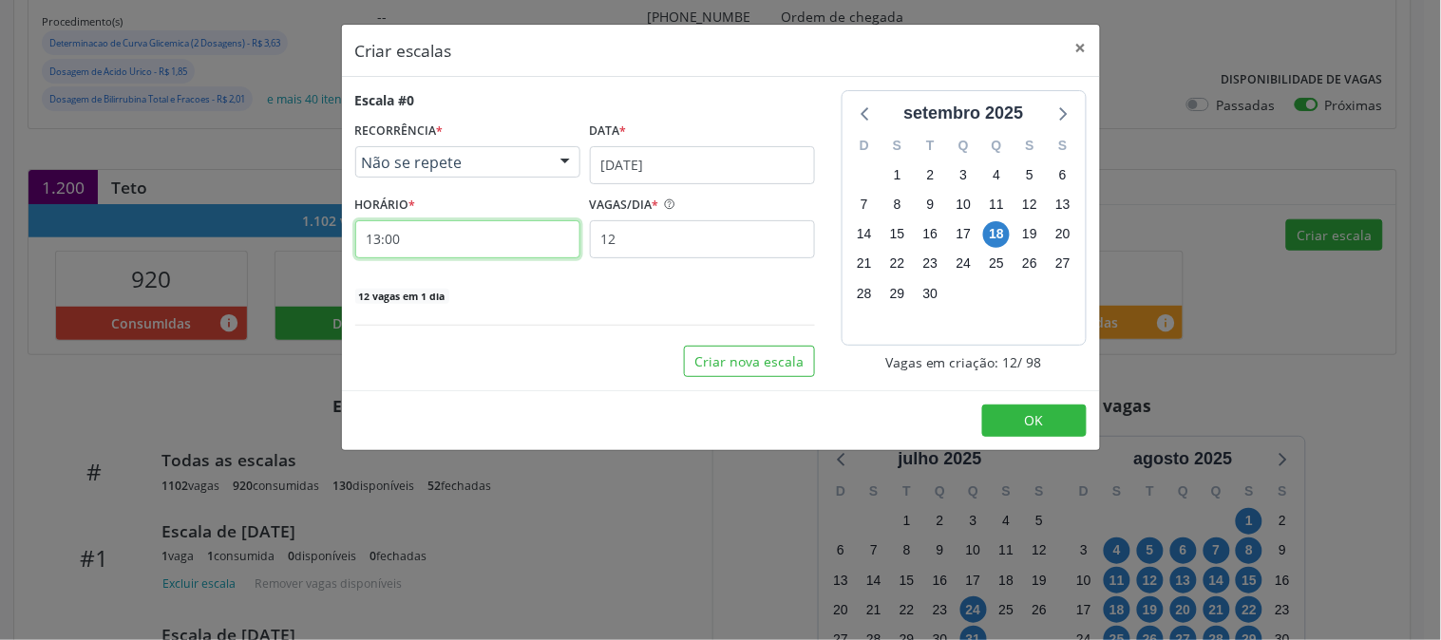
click at [413, 239] on input "13:00" at bounding box center [467, 239] width 225 height 38
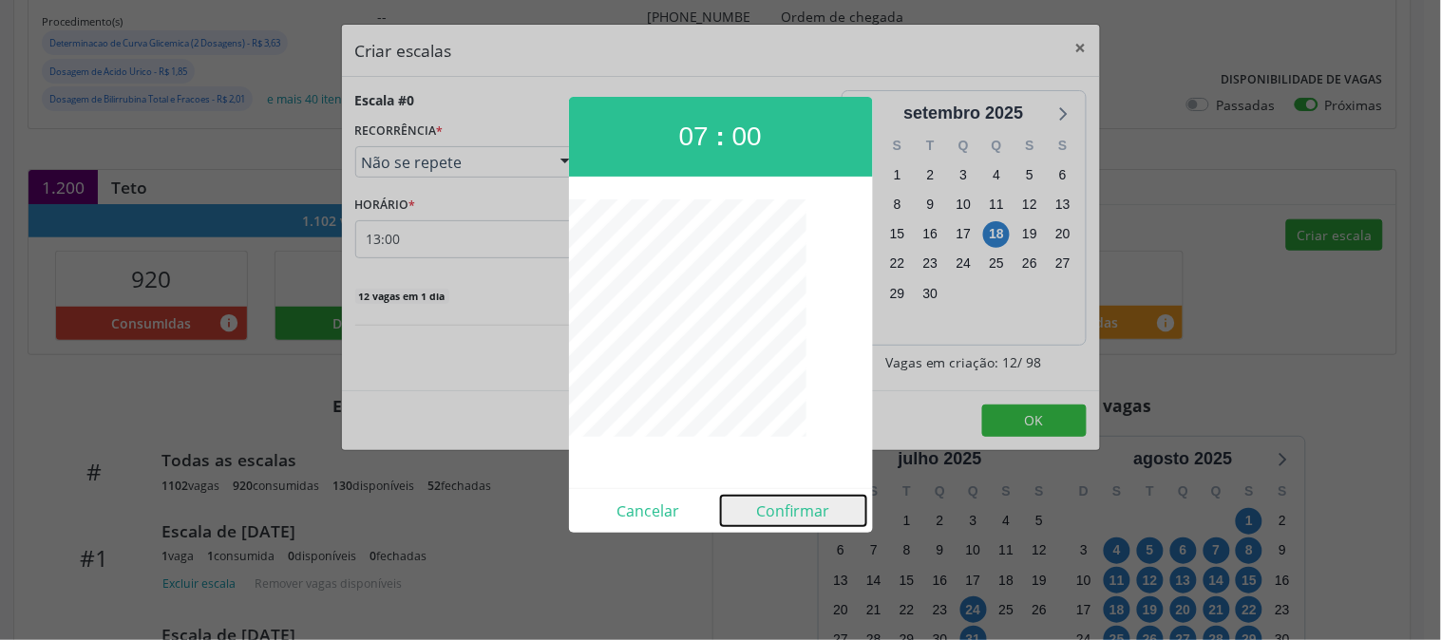
click at [766, 513] on button "Confirmar" at bounding box center [793, 511] width 145 height 30
type input "07:00"
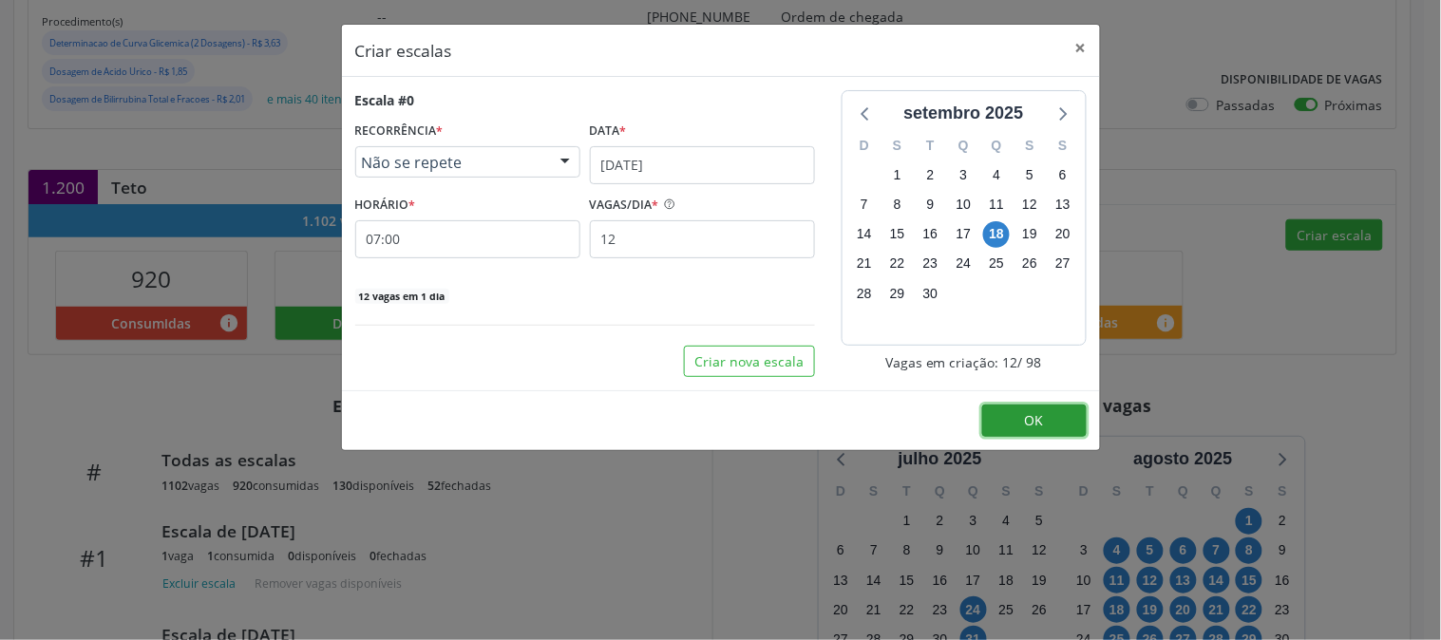
click at [1005, 415] on button "OK" at bounding box center [1034, 421] width 104 height 32
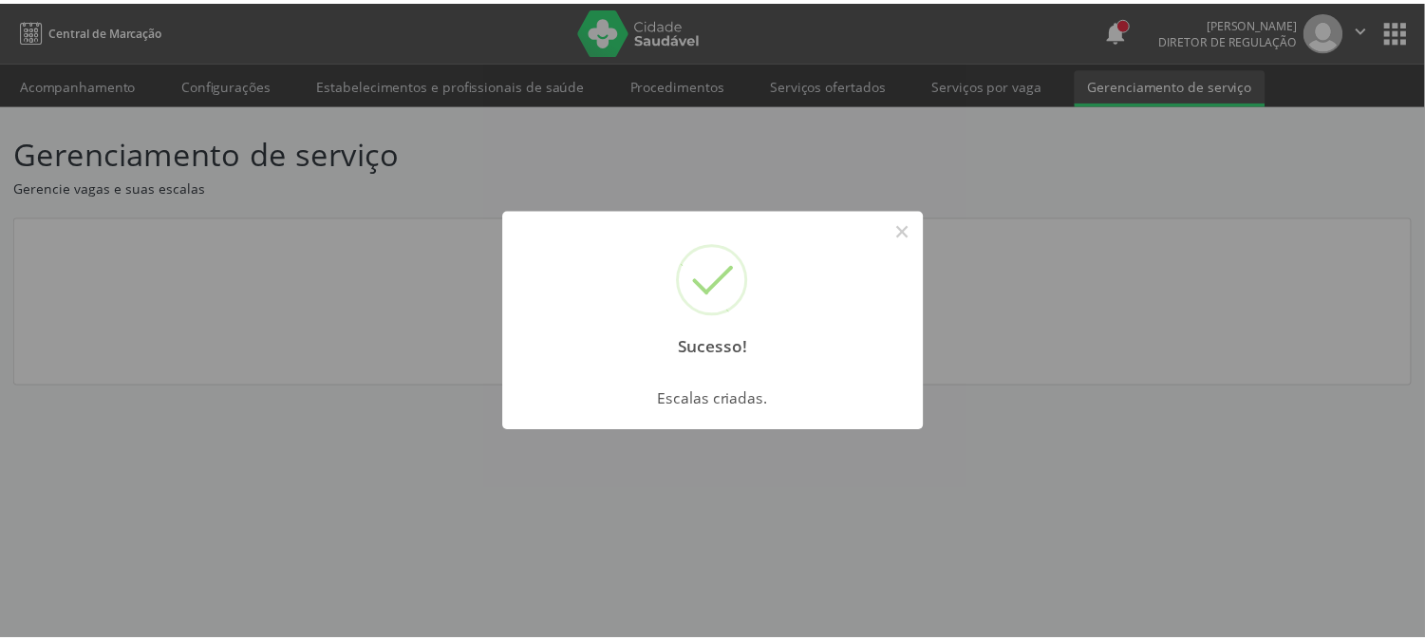
scroll to position [0, 0]
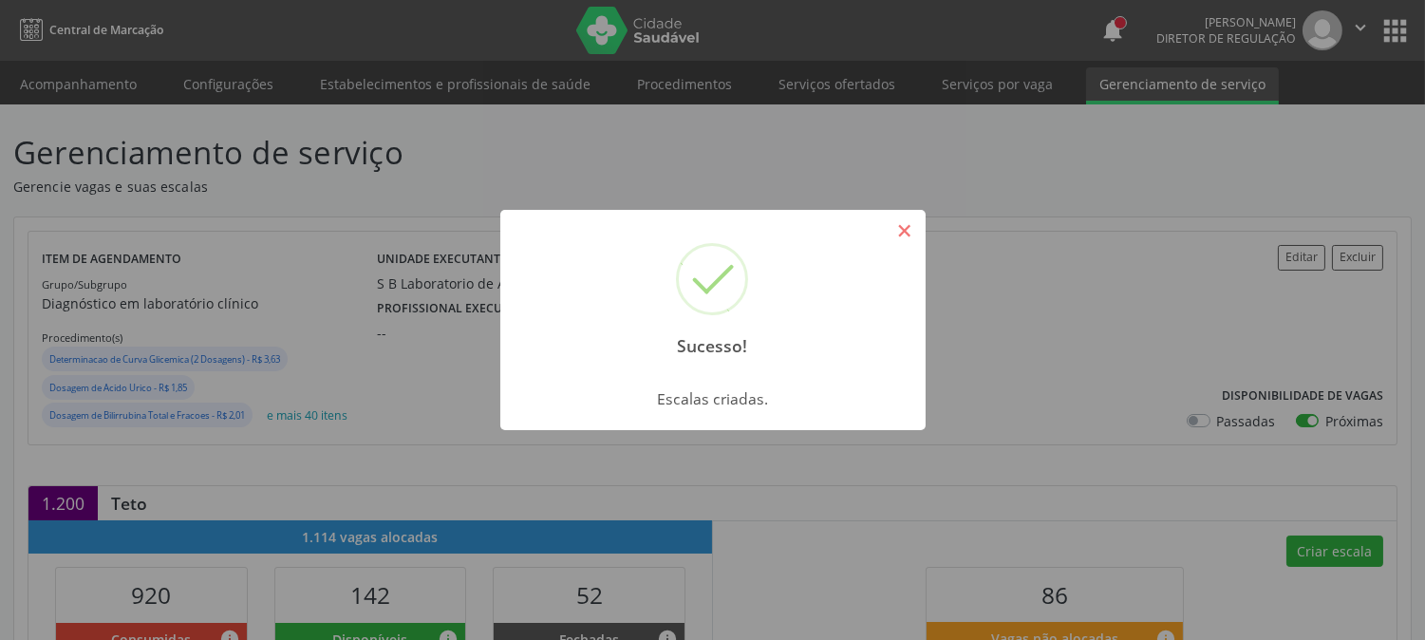
click at [900, 240] on button "×" at bounding box center [905, 231] width 32 height 32
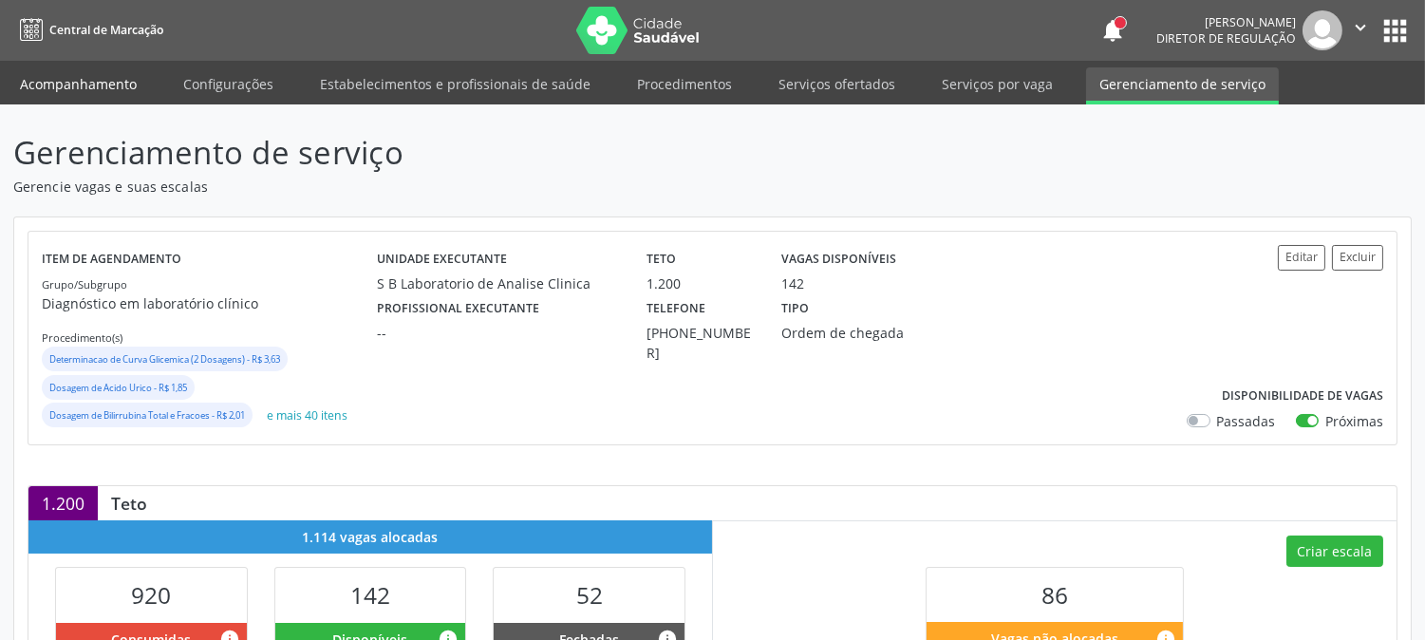
click at [55, 79] on link "Acompanhamento" at bounding box center [78, 83] width 143 height 33
